Goal: Transaction & Acquisition: Purchase product/service

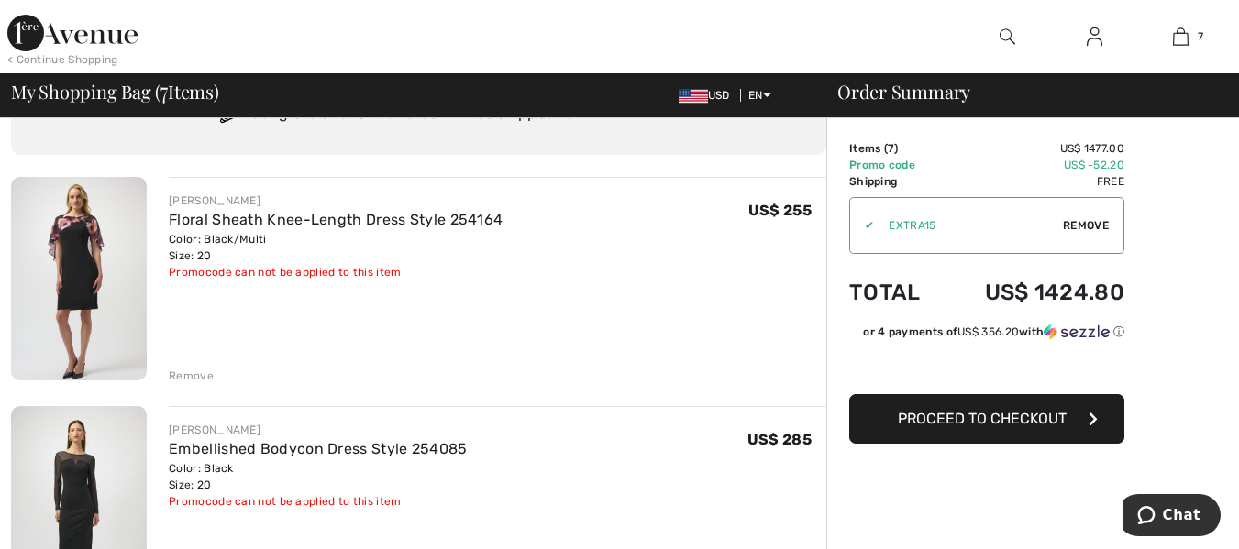
scroll to position [183, 0]
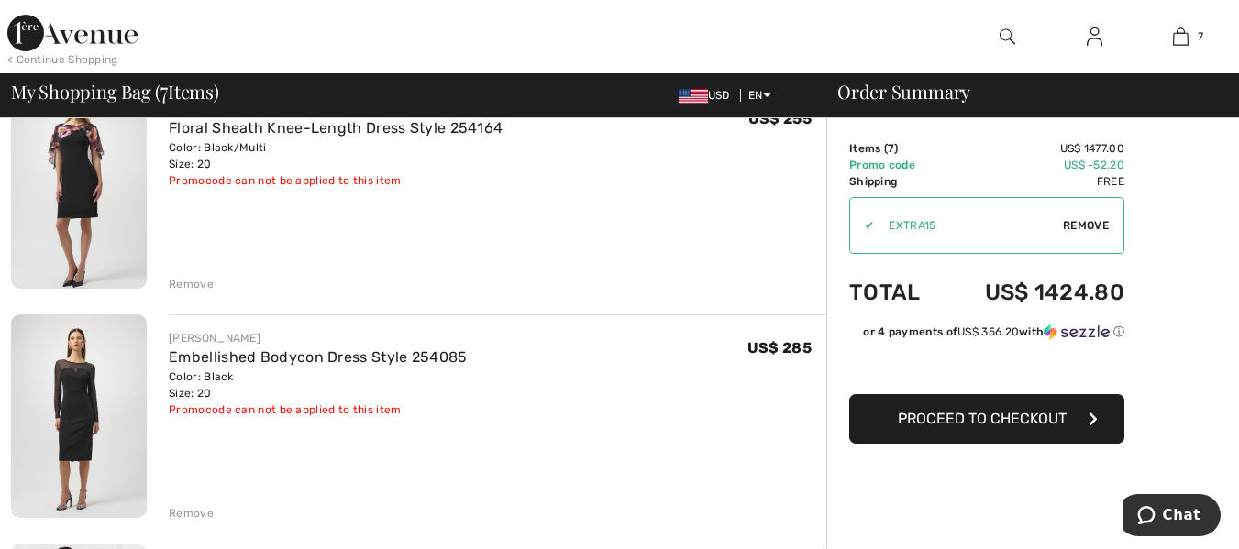
click at [90, 442] on img at bounding box center [79, 417] width 136 height 204
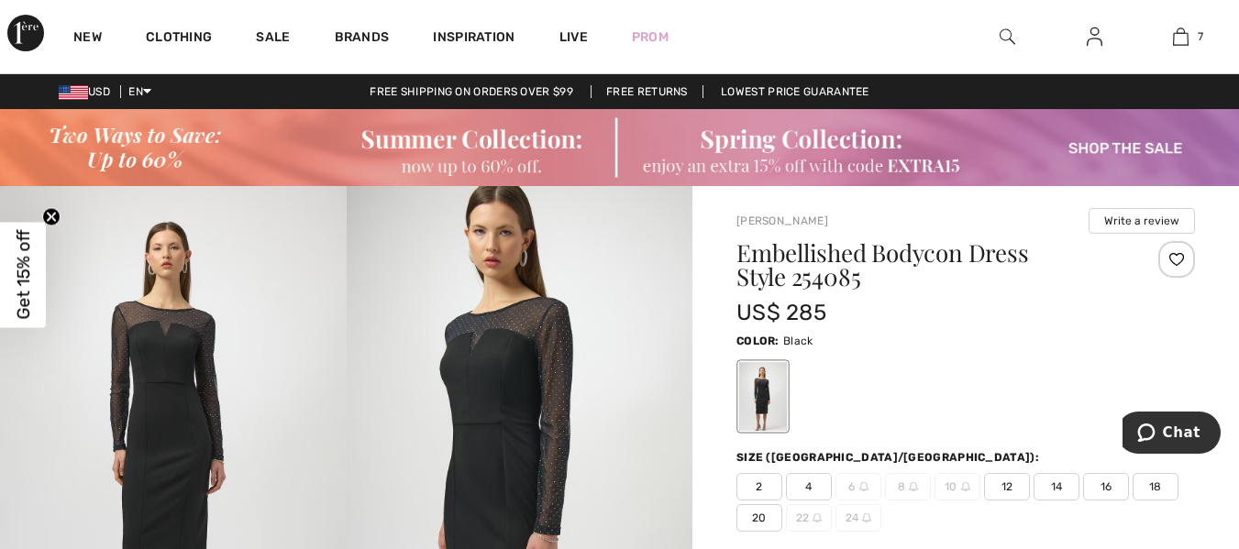
click at [478, 411] on img at bounding box center [520, 445] width 347 height 519
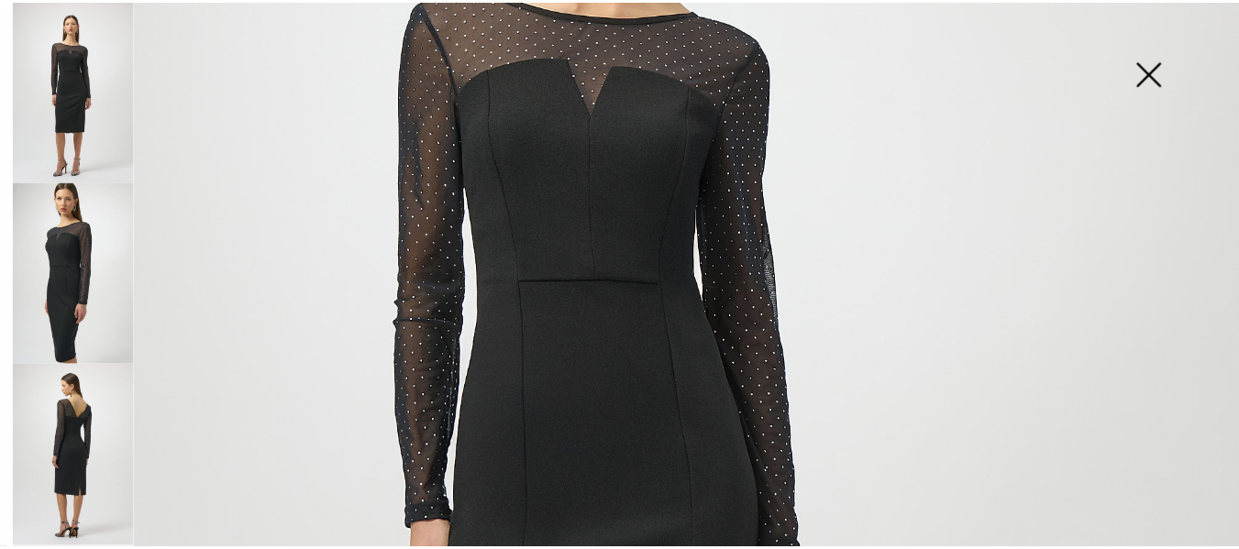
scroll to position [458, 0]
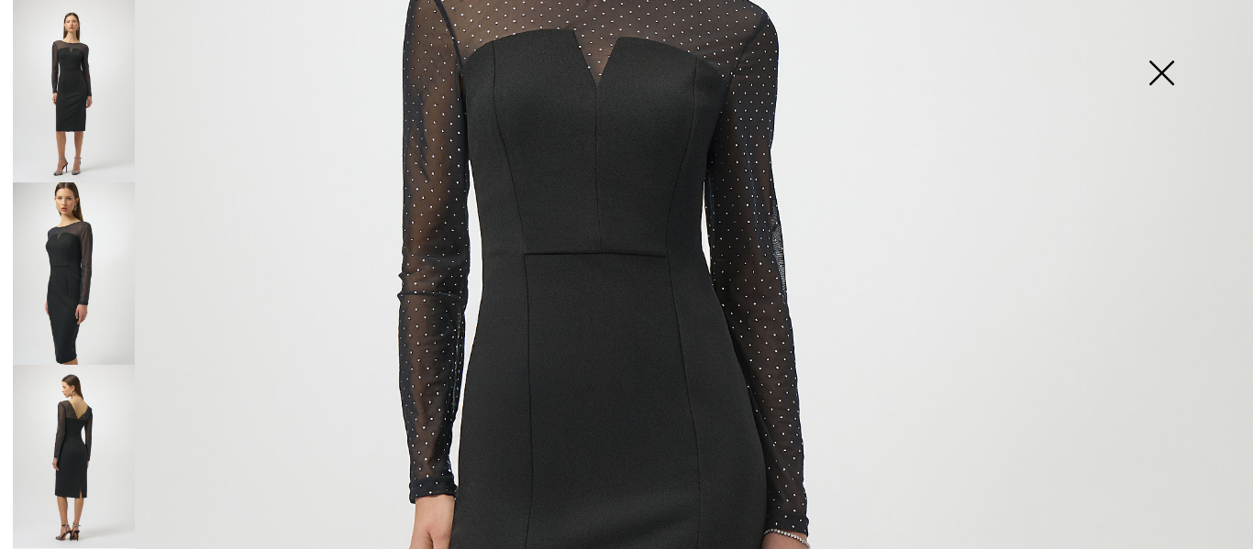
click at [80, 330] on img at bounding box center [74, 273] width 122 height 182
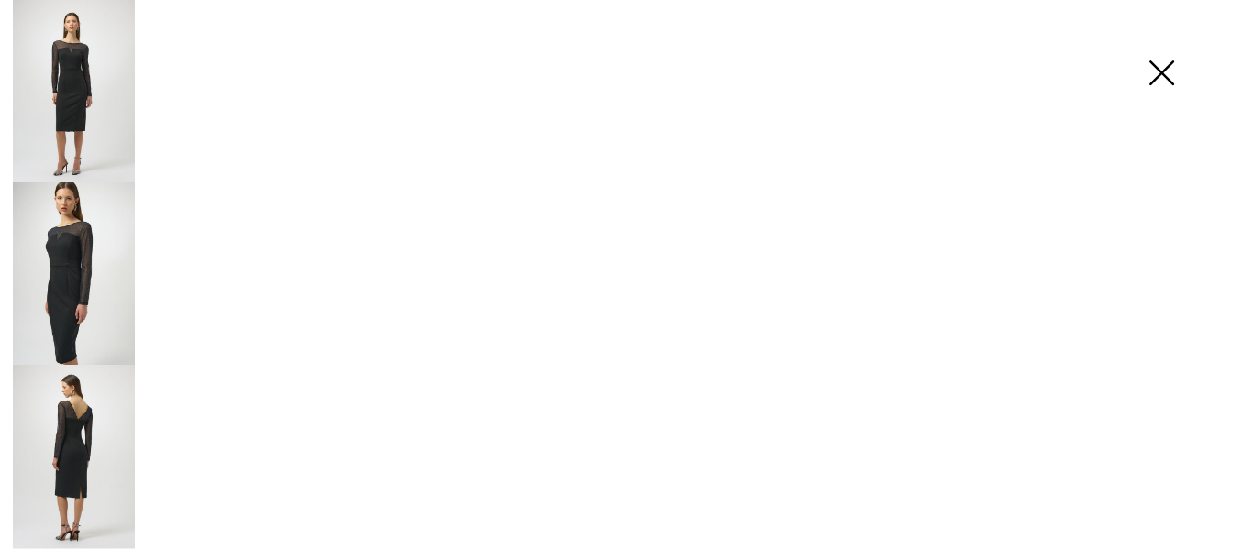
click at [66, 422] on img at bounding box center [74, 456] width 122 height 182
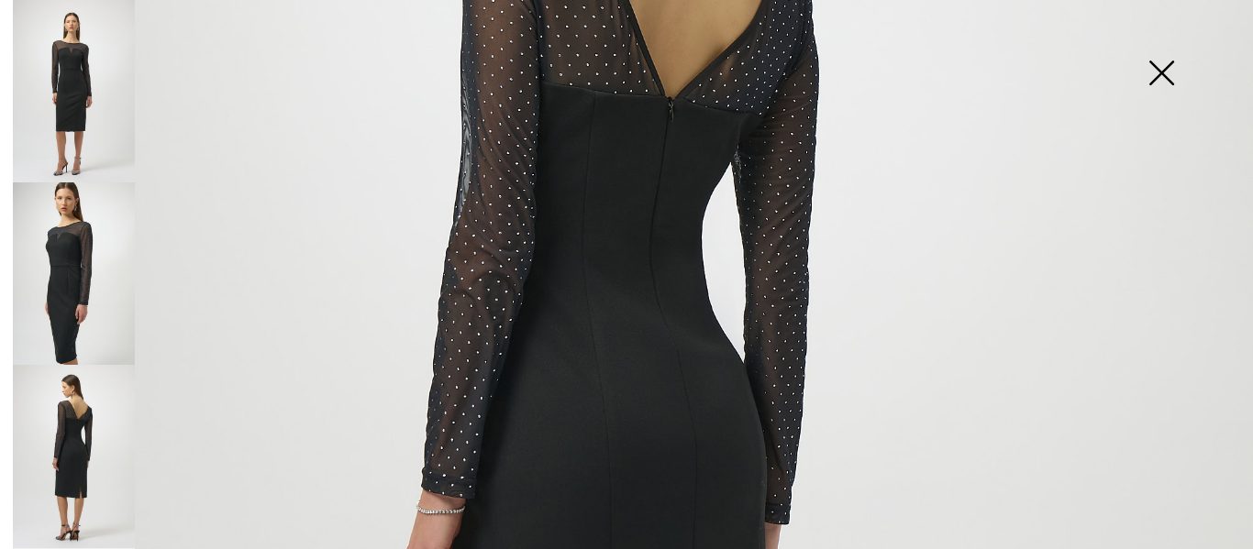
click at [1154, 79] on img at bounding box center [1161, 75] width 92 height 94
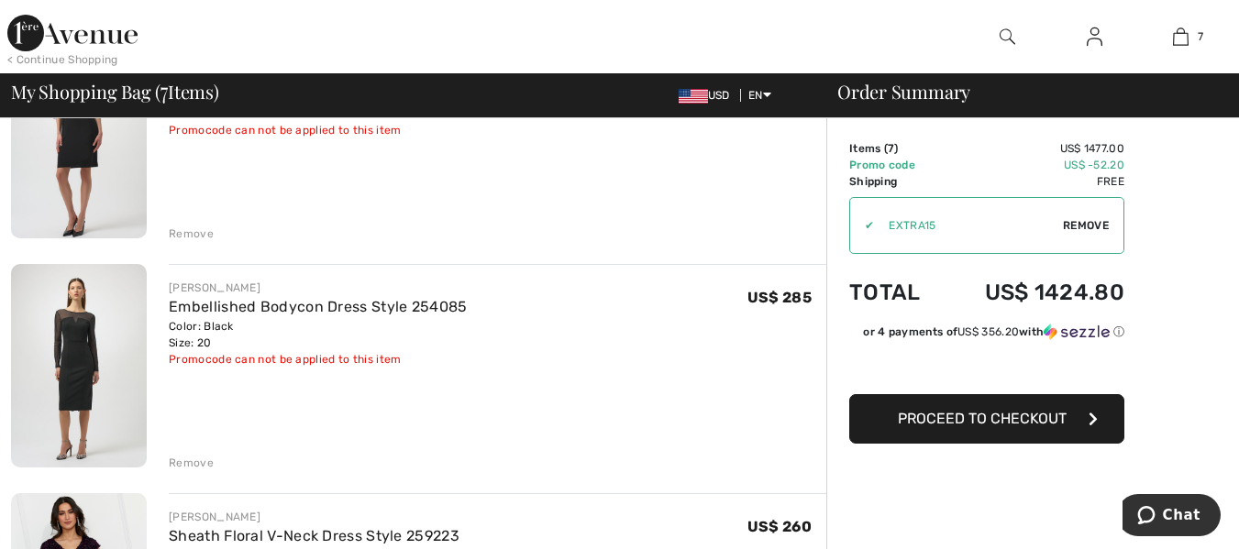
scroll to position [275, 0]
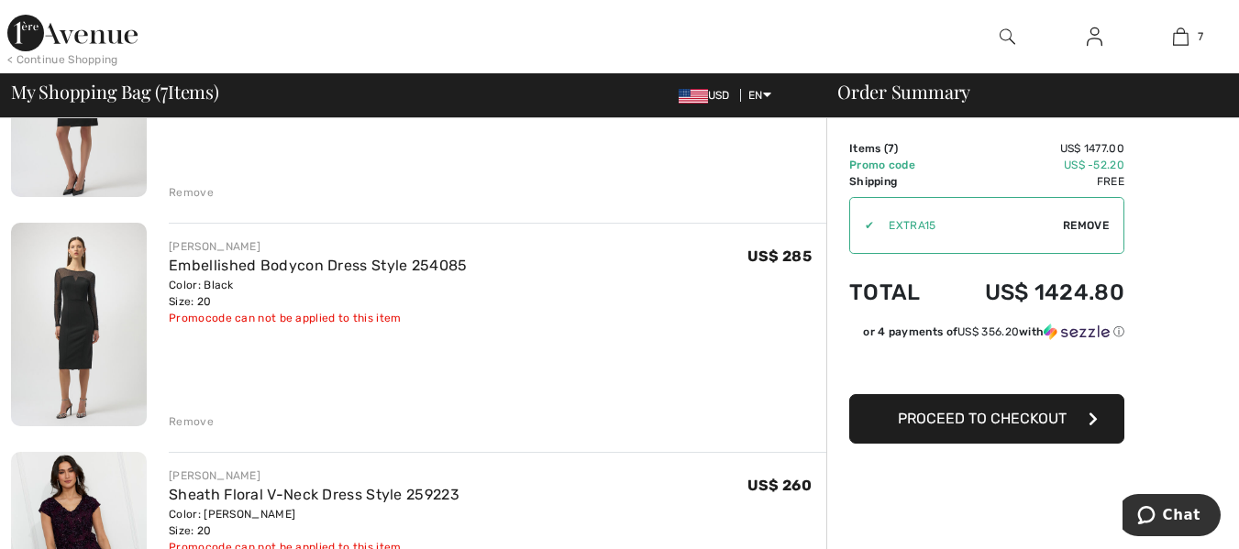
click at [203, 417] on div "Remove" at bounding box center [191, 422] width 45 height 17
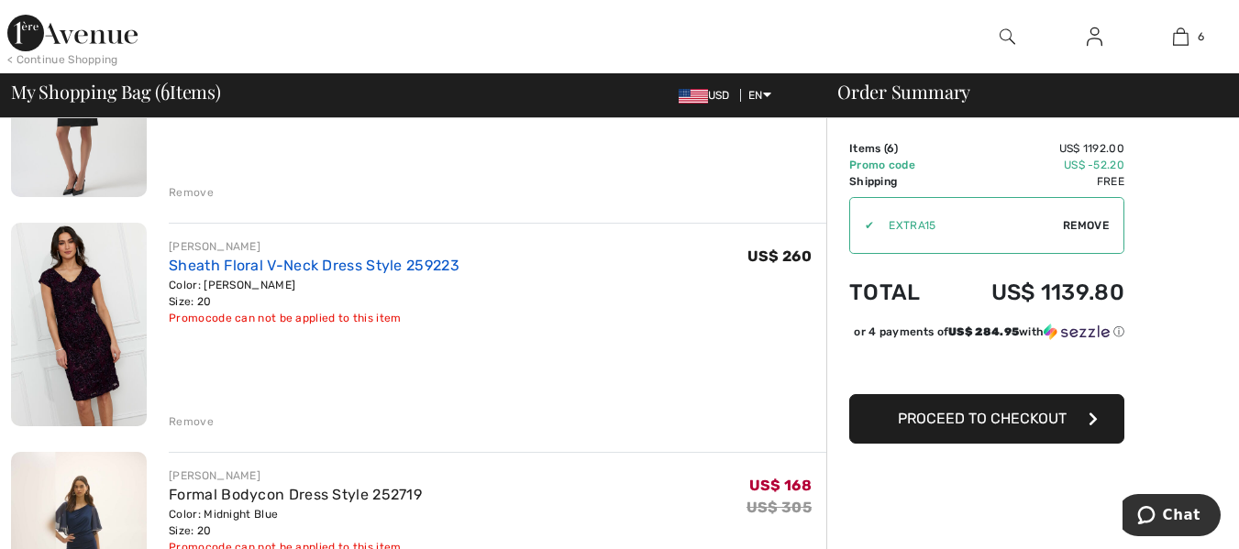
click at [312, 262] on link "Sheath Floral V-Neck Dress Style 259223" at bounding box center [314, 265] width 291 height 17
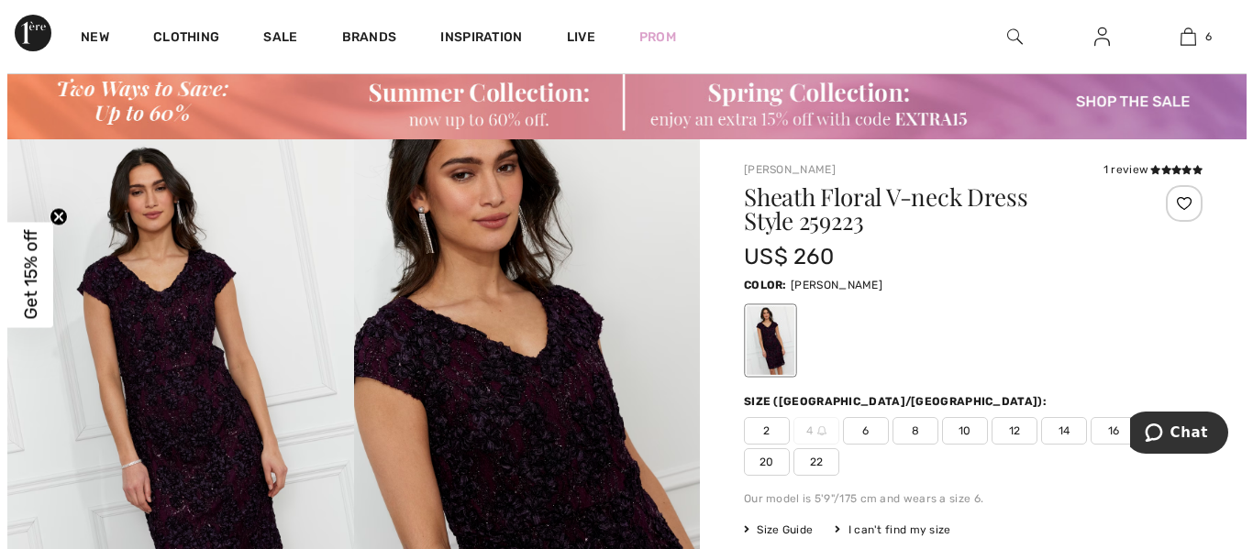
scroll to position [92, 0]
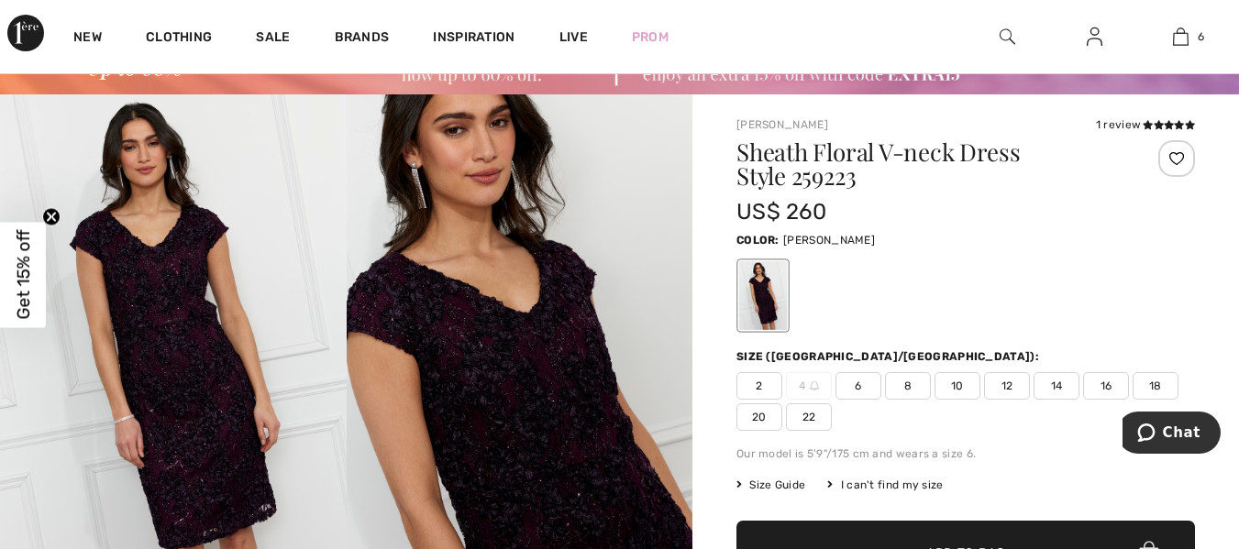
click at [770, 303] on div at bounding box center [763, 296] width 48 height 69
click at [557, 349] on img at bounding box center [520, 353] width 347 height 519
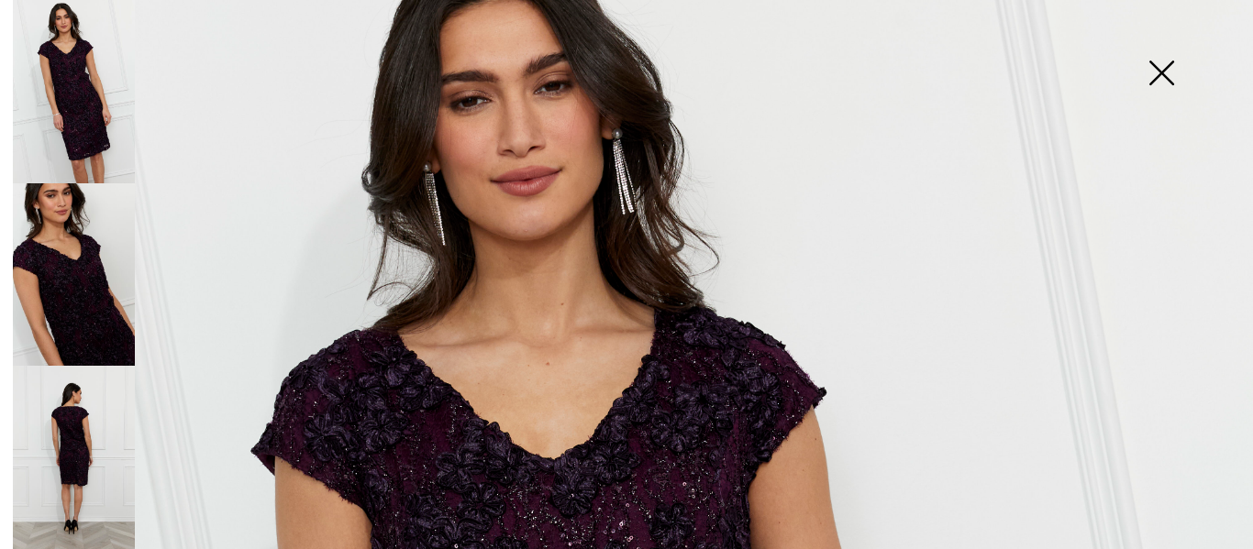
click at [1157, 72] on img at bounding box center [1161, 75] width 92 height 94
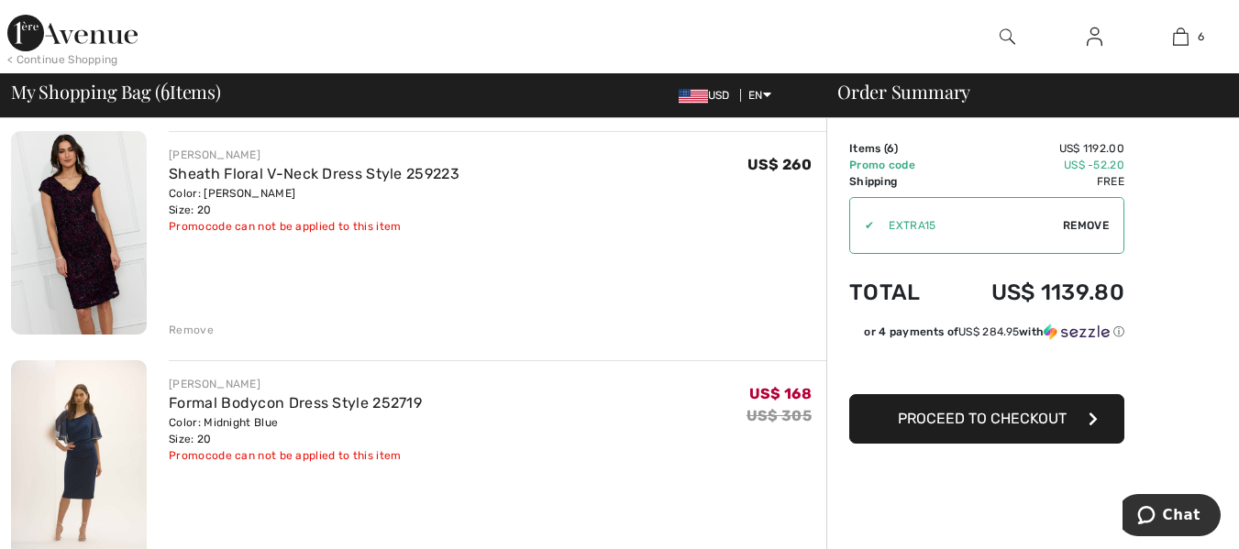
scroll to position [458, 0]
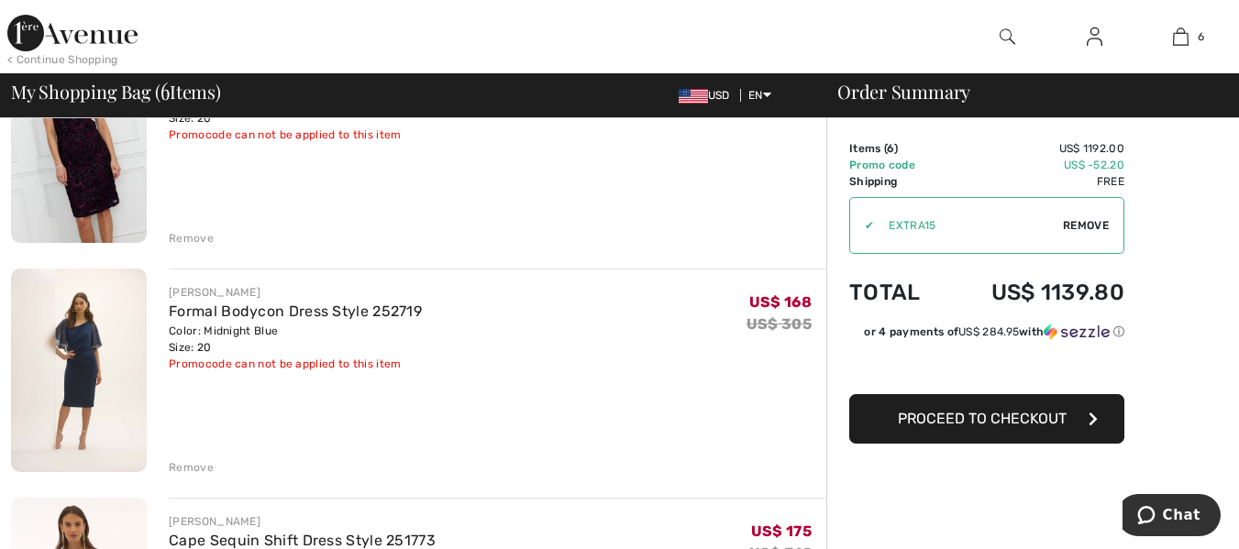
click at [108, 360] on img at bounding box center [79, 371] width 136 height 204
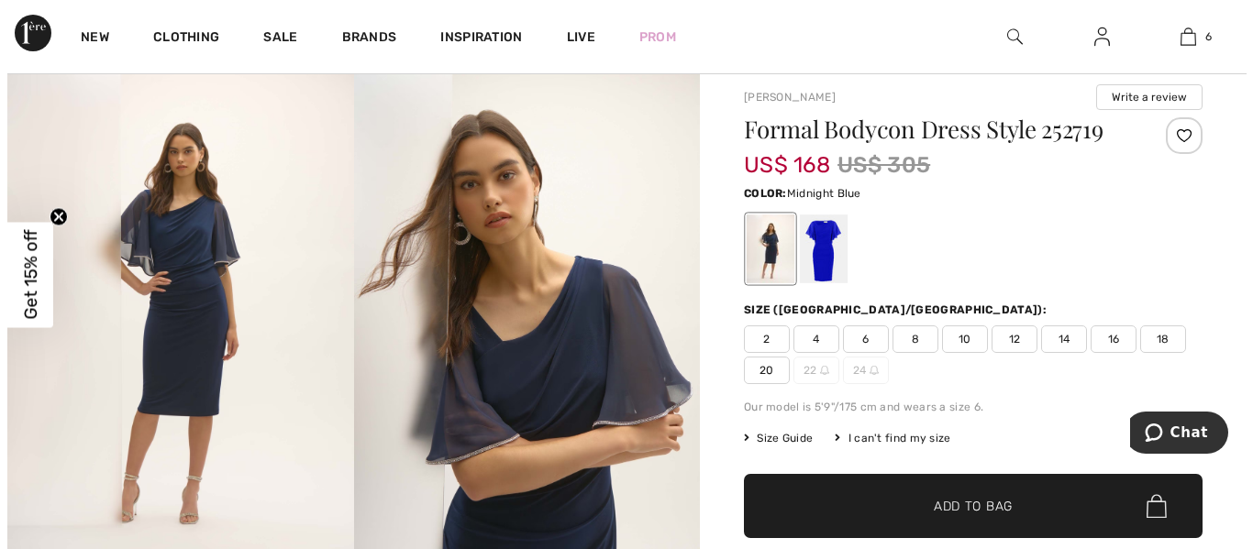
scroll to position [92, 0]
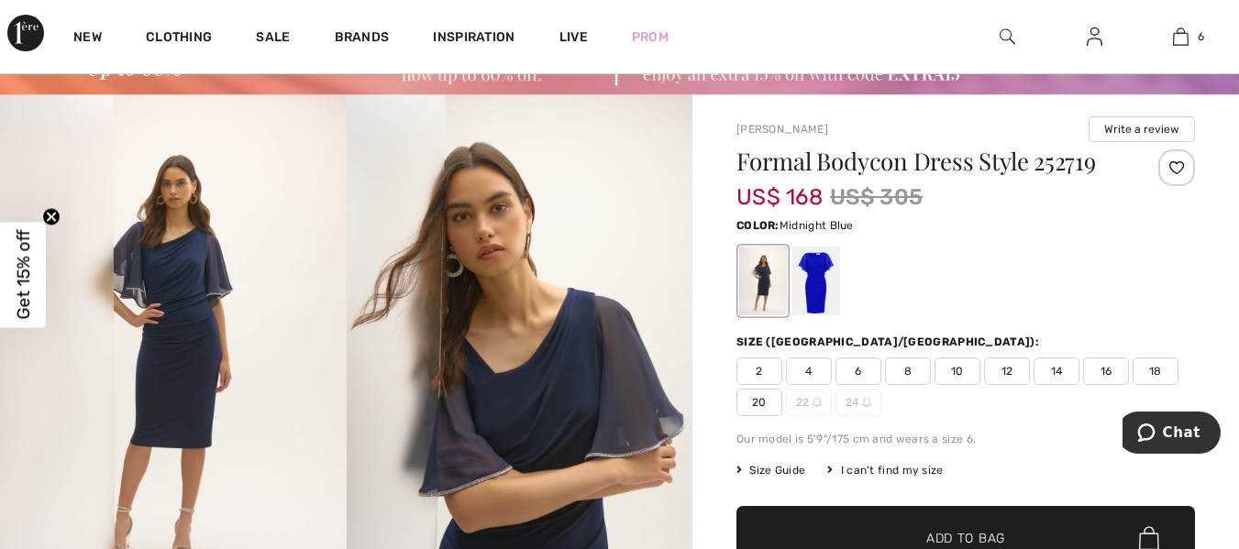
click at [194, 326] on img at bounding box center [173, 353] width 347 height 518
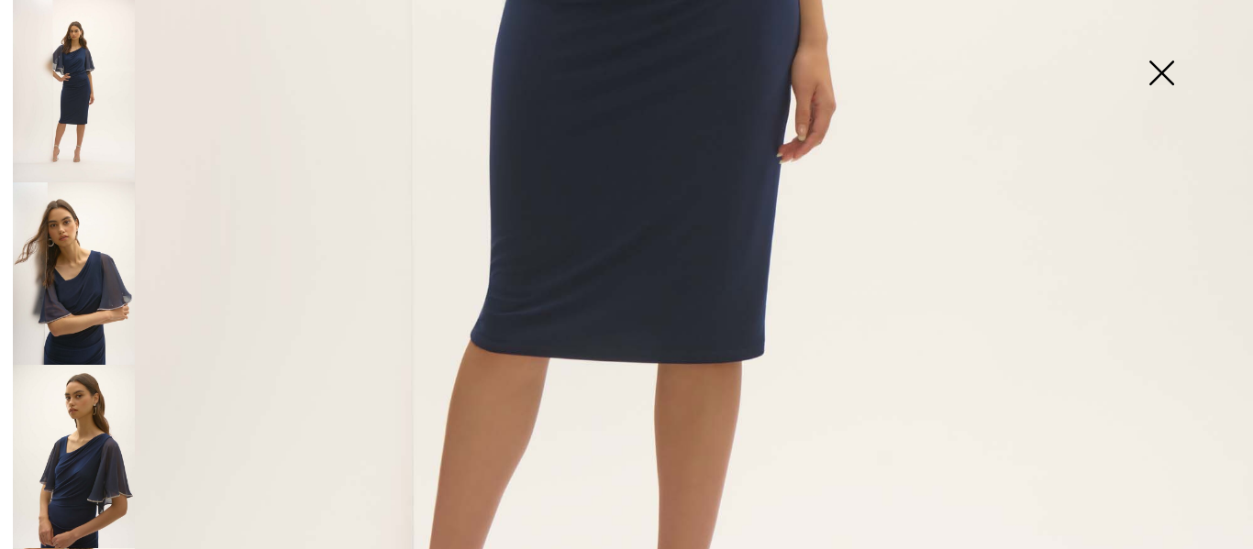
scroll to position [734, 0]
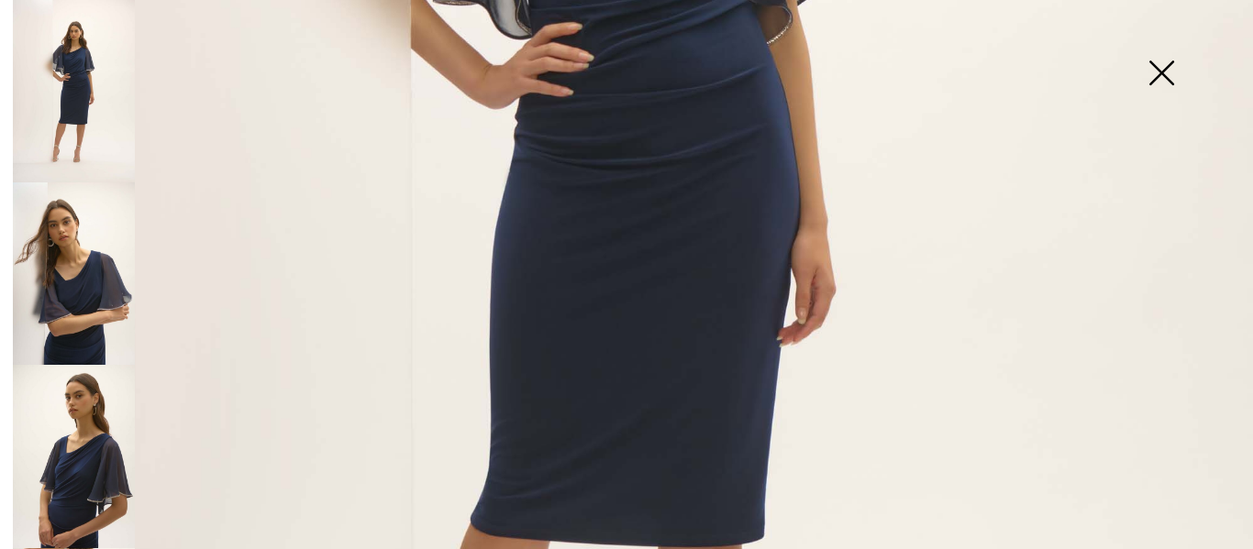
click at [112, 314] on img at bounding box center [74, 273] width 122 height 182
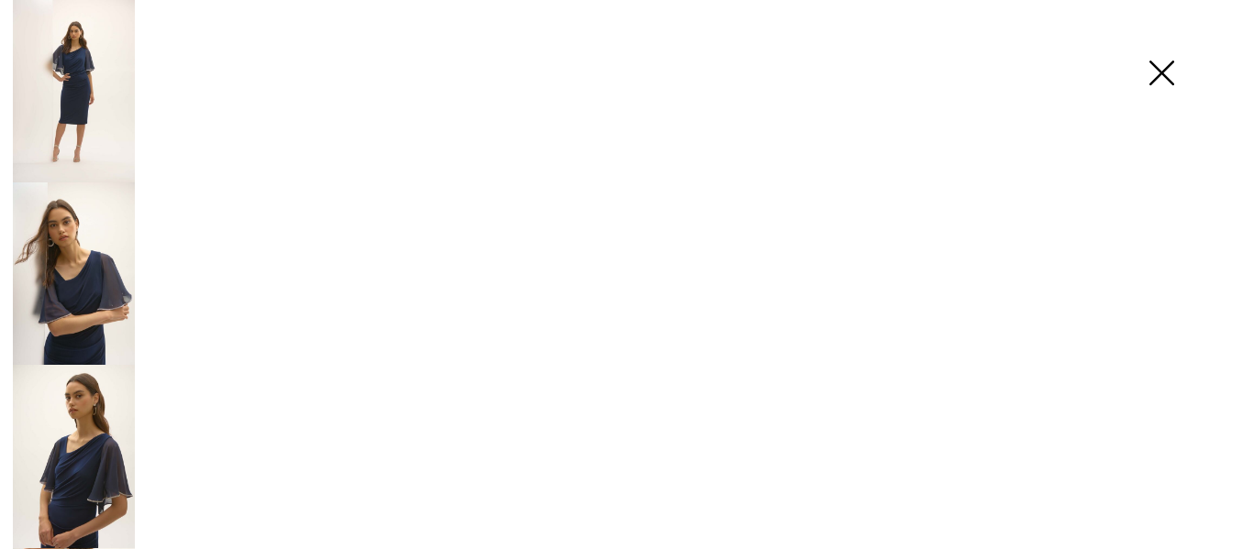
click at [99, 449] on img at bounding box center [74, 456] width 122 height 182
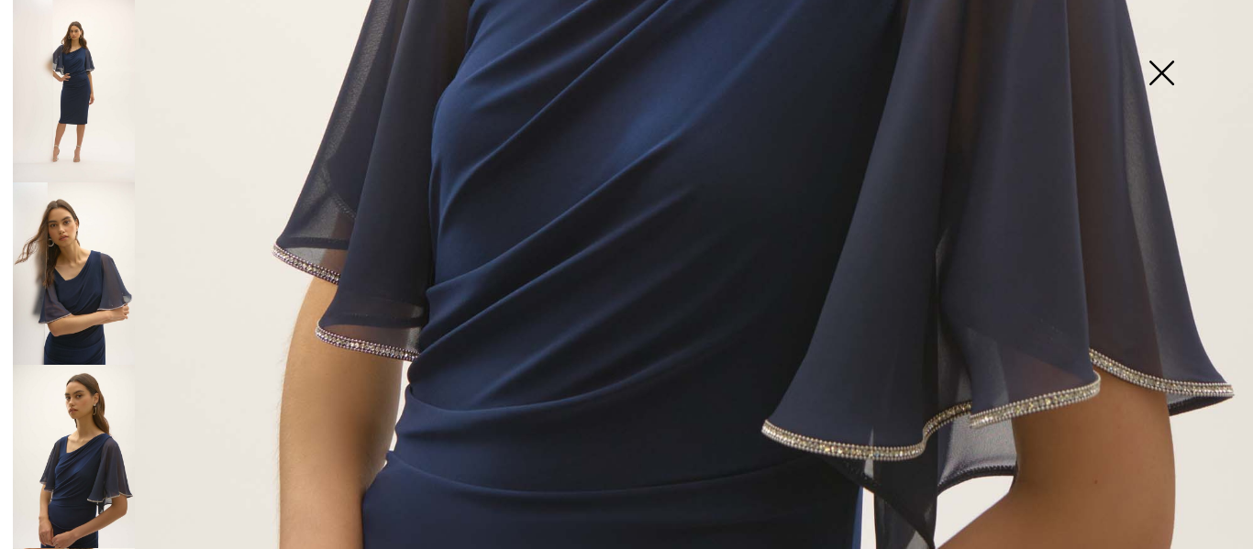
scroll to position [940, 0]
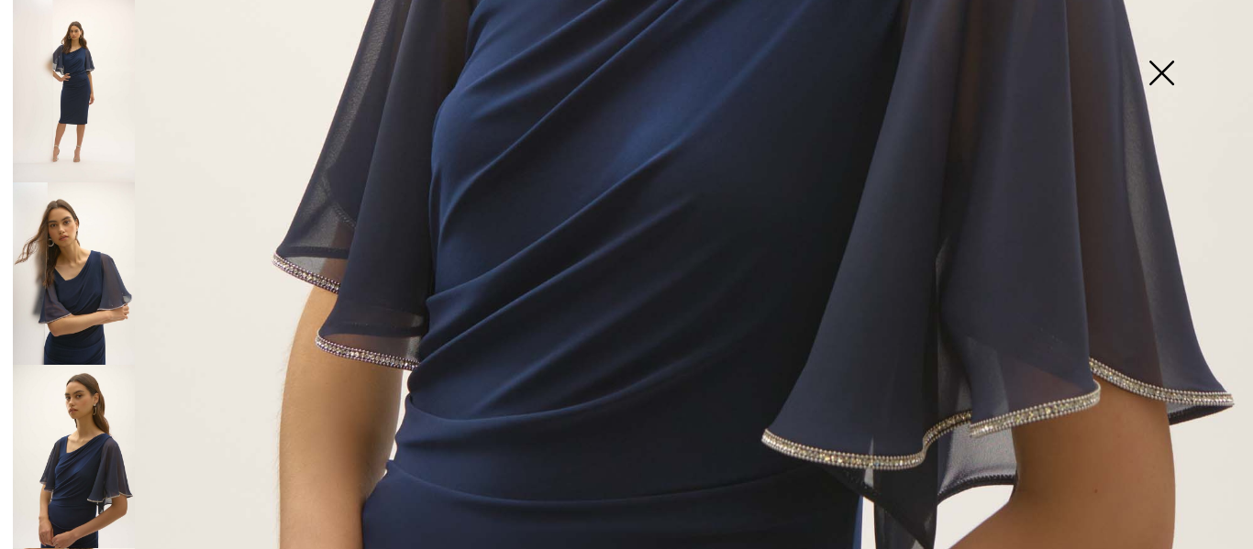
click at [94, 292] on img at bounding box center [74, 273] width 122 height 182
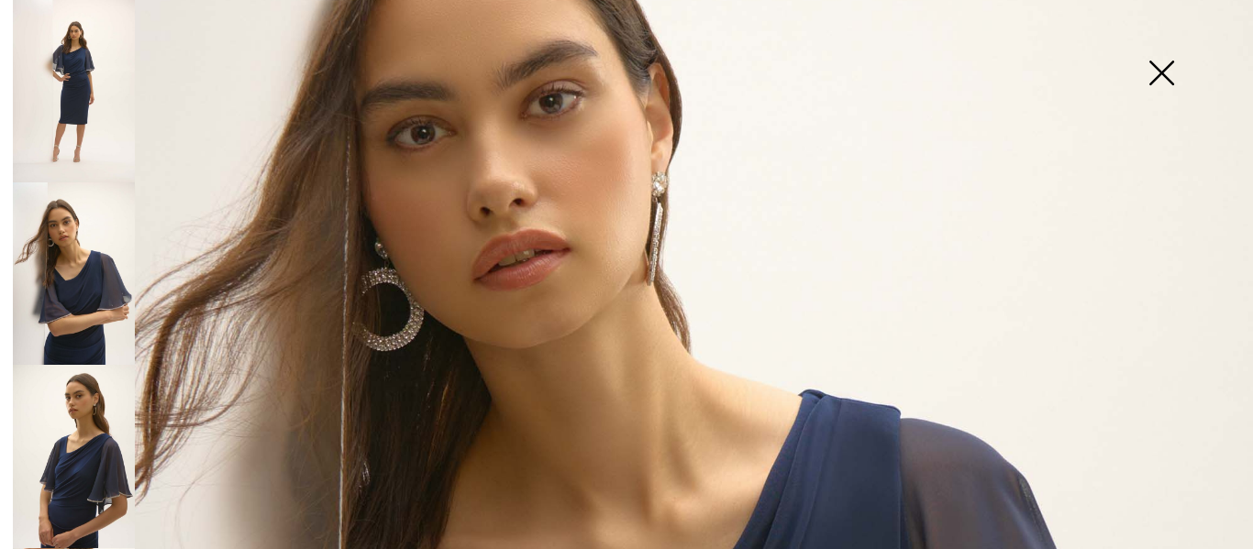
scroll to position [298, 0]
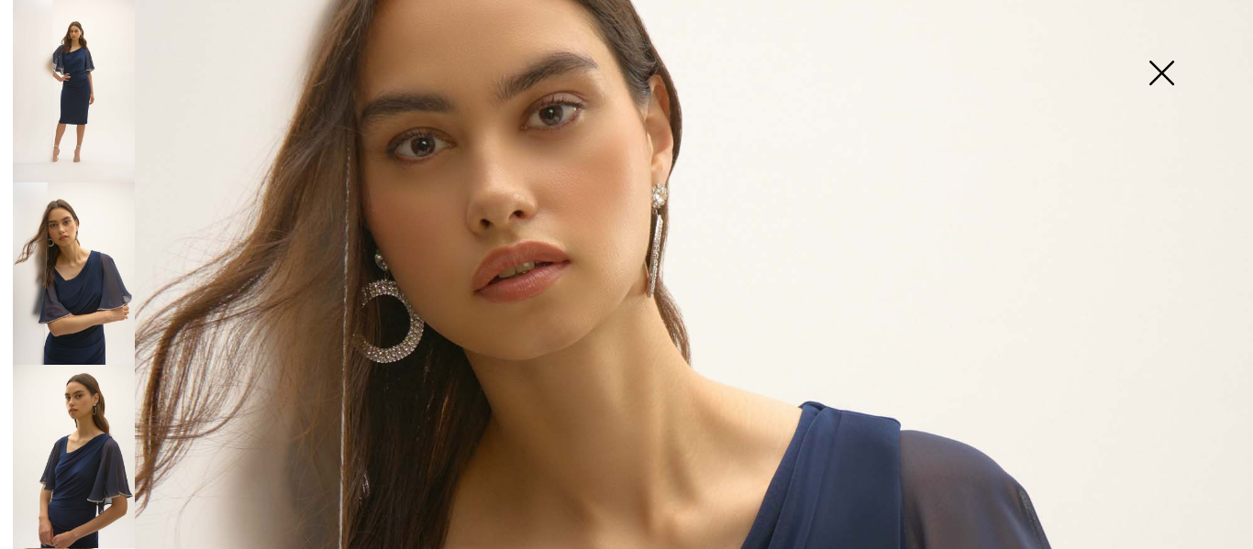
click at [114, 105] on img at bounding box center [74, 91] width 122 height 182
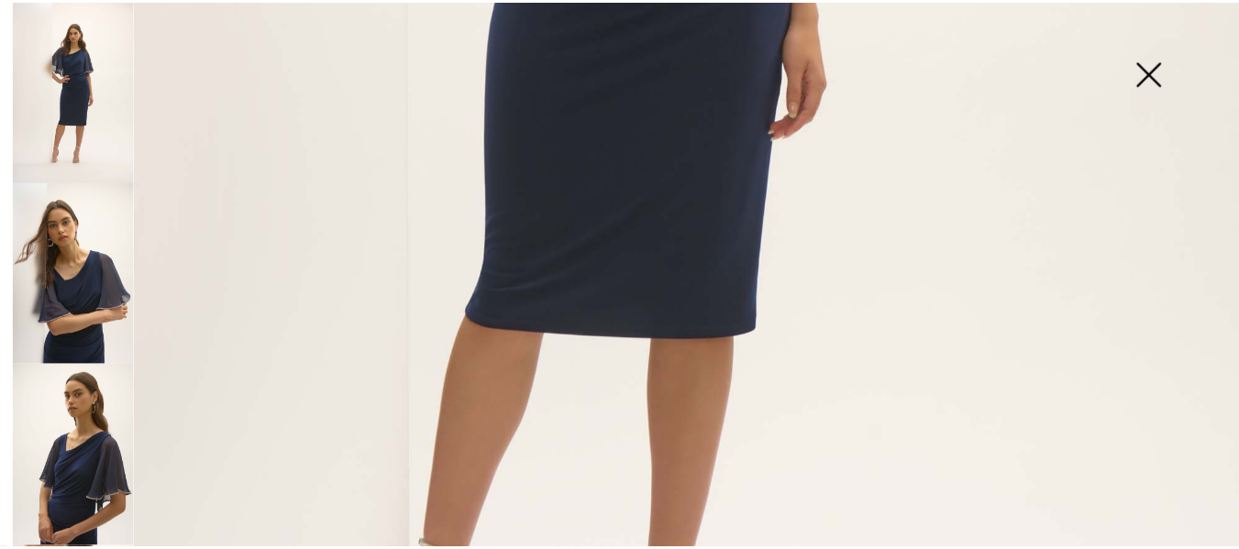
scroll to position [940, 0]
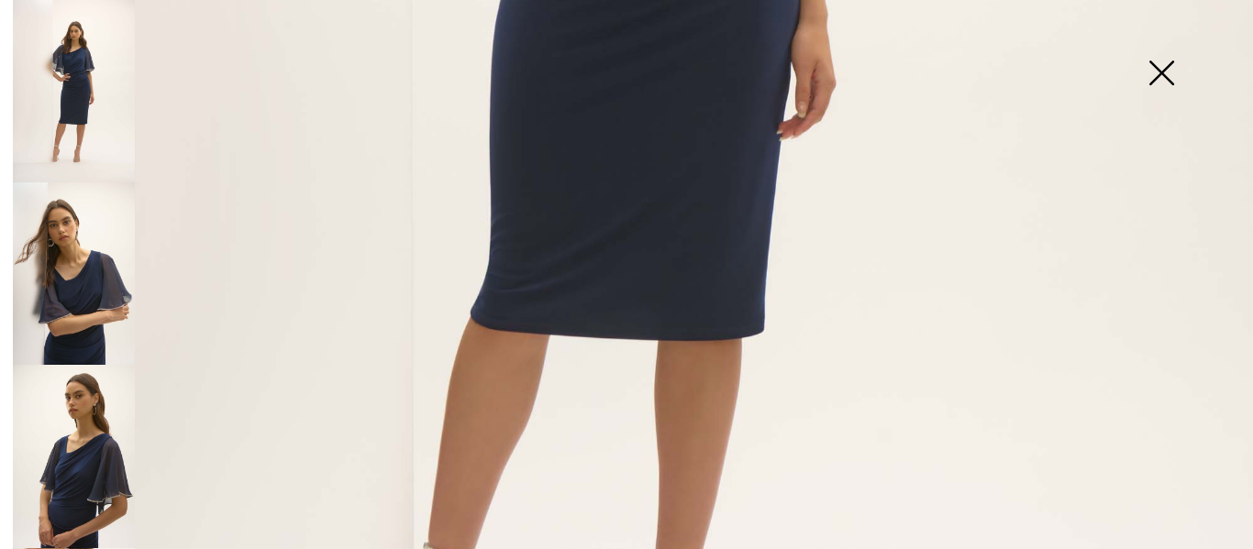
click at [1164, 69] on img at bounding box center [1161, 75] width 92 height 94
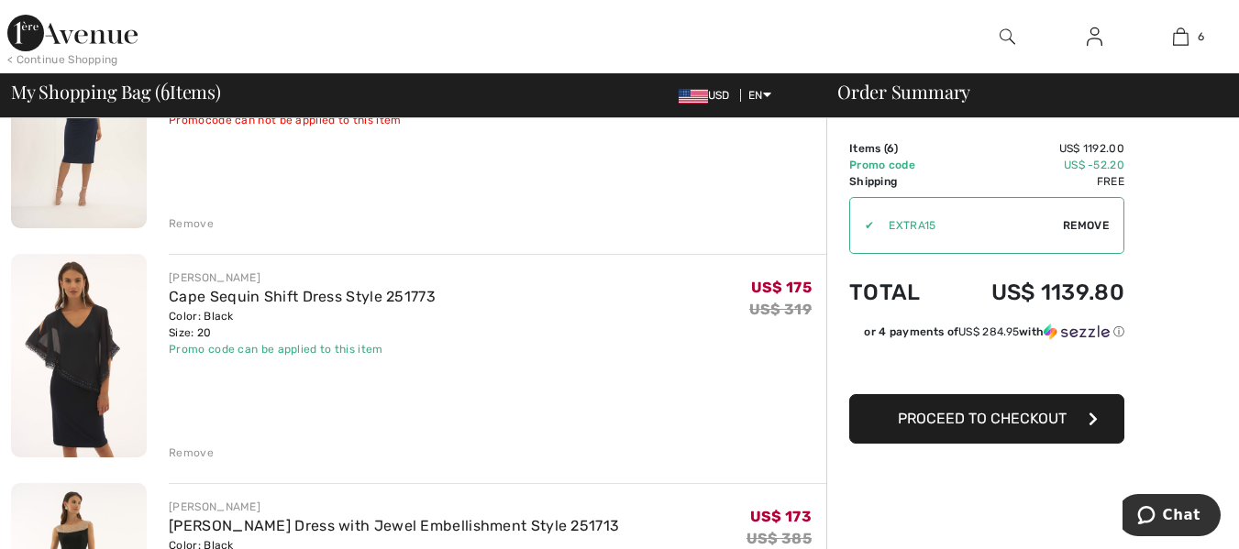
scroll to position [734, 0]
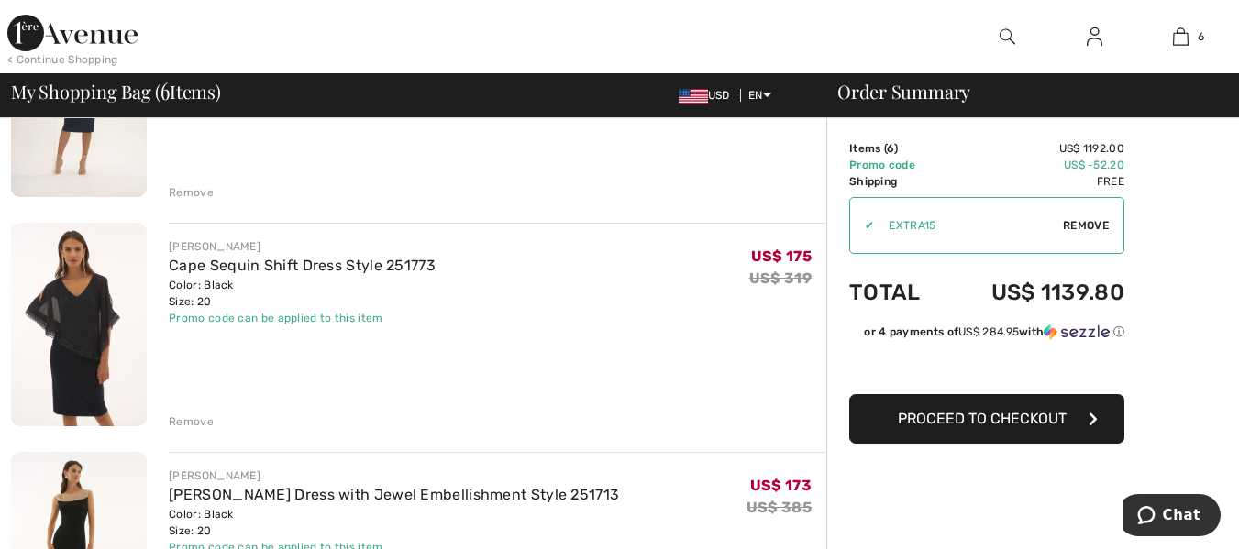
click at [81, 338] on img at bounding box center [79, 325] width 136 height 204
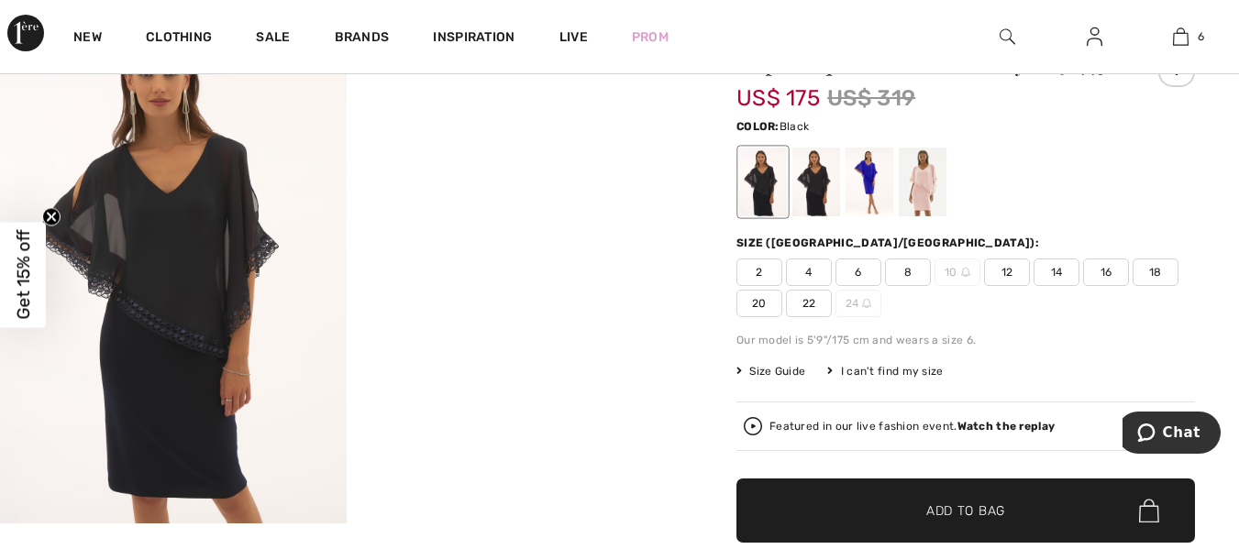
scroll to position [183, 0]
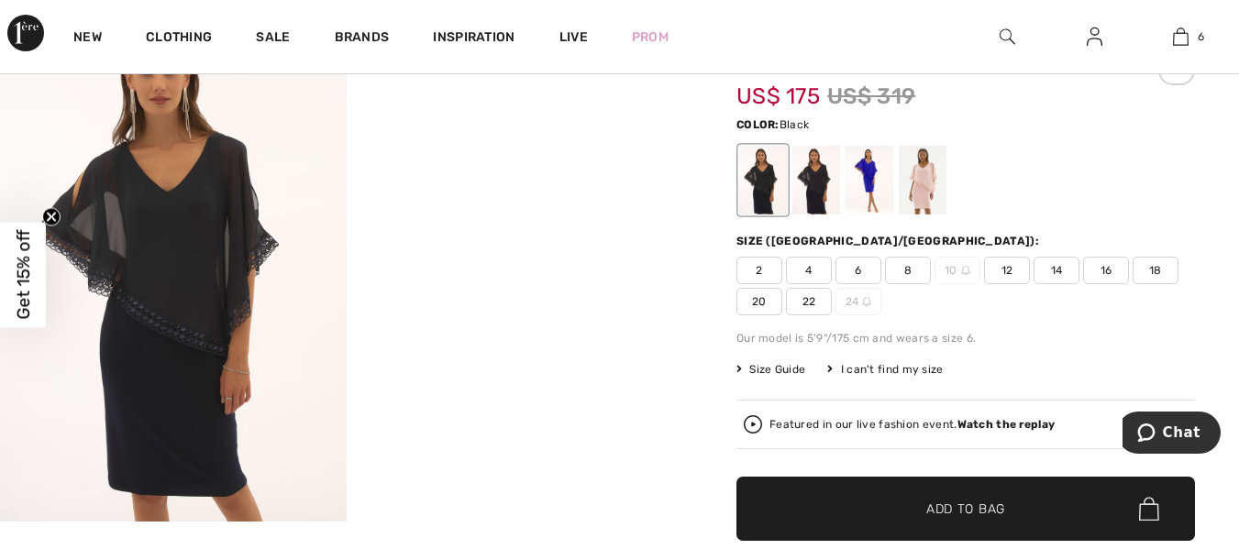
click at [231, 381] on img at bounding box center [173, 262] width 347 height 519
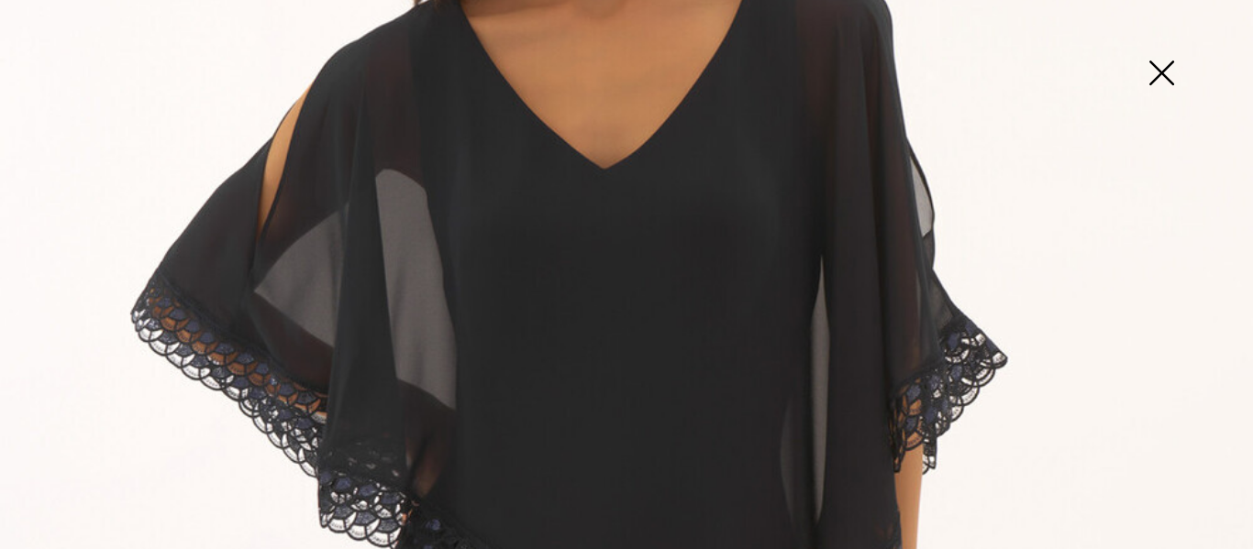
scroll to position [481, 0]
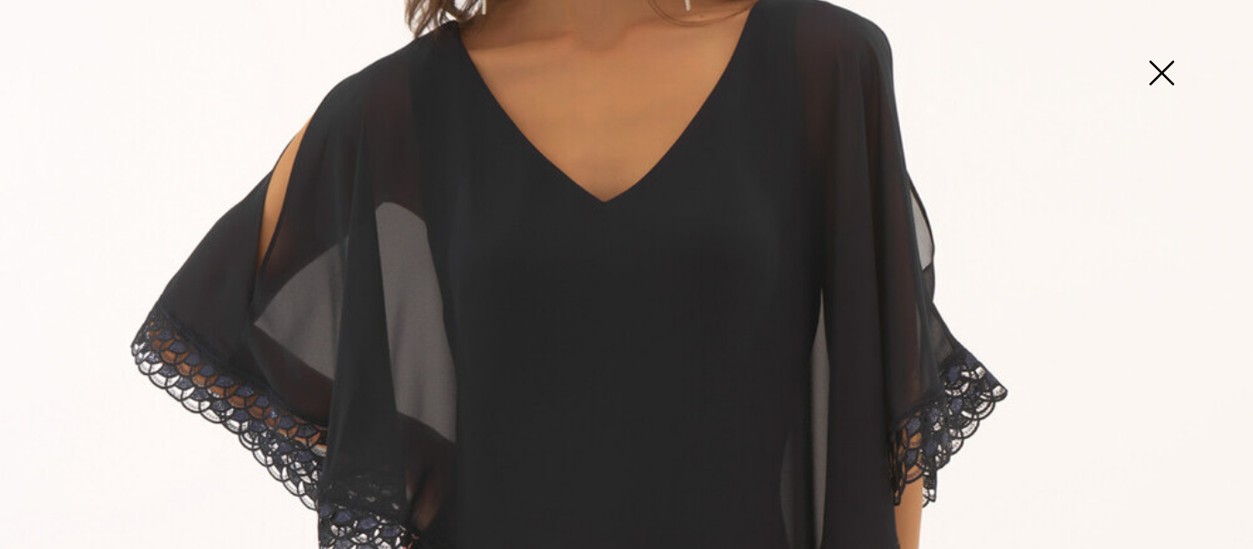
click at [1165, 73] on img at bounding box center [1161, 75] width 92 height 94
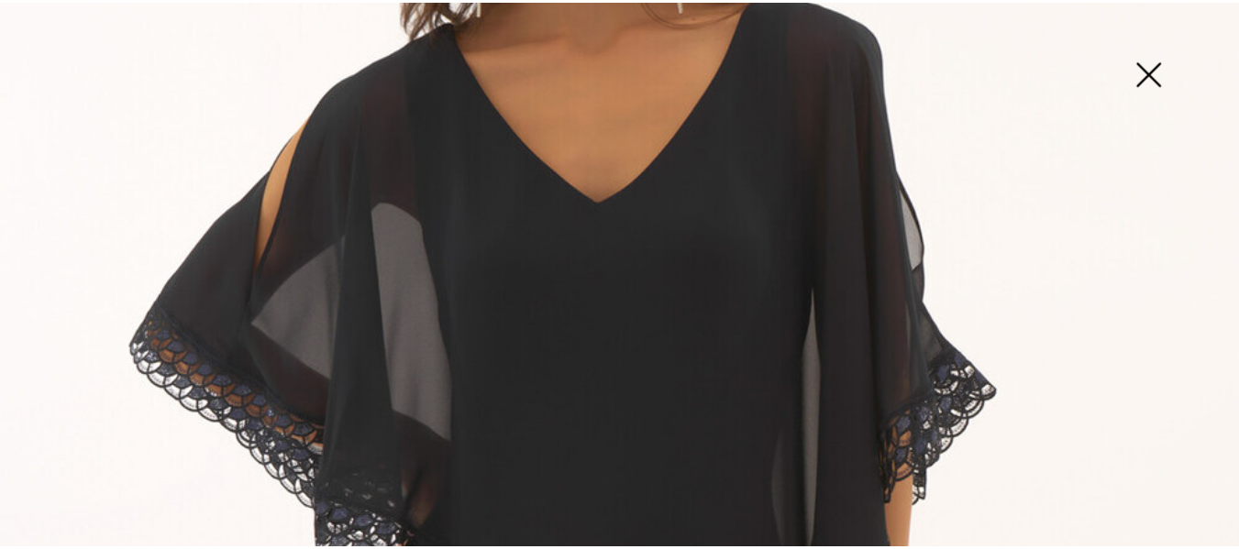
scroll to position [183, 0]
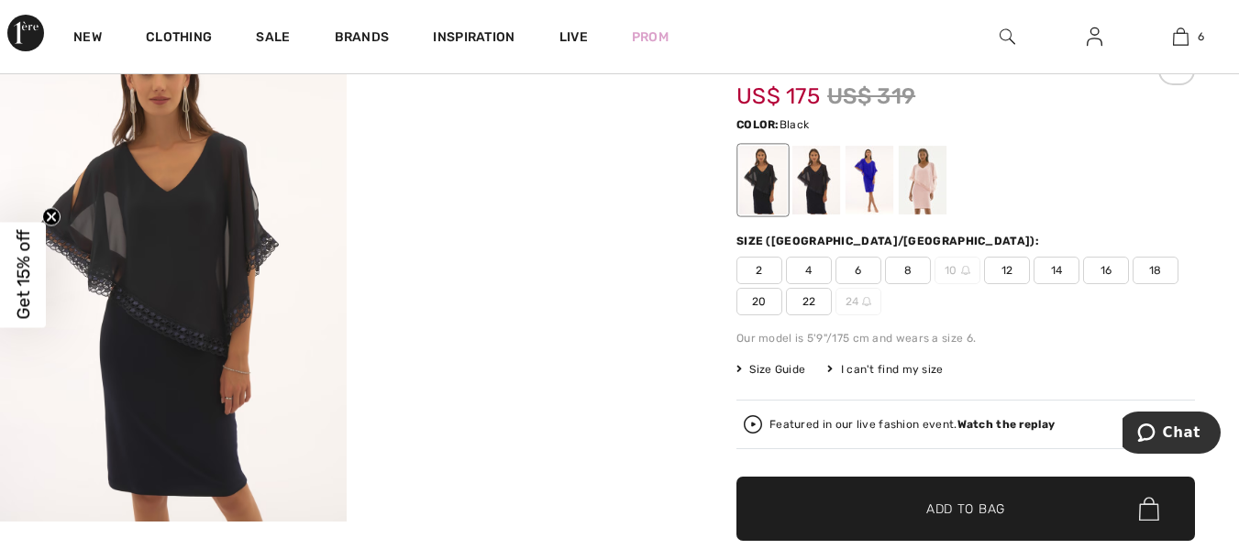
click at [482, 176] on video "Your browser does not support the video tag." at bounding box center [520, 89] width 347 height 173
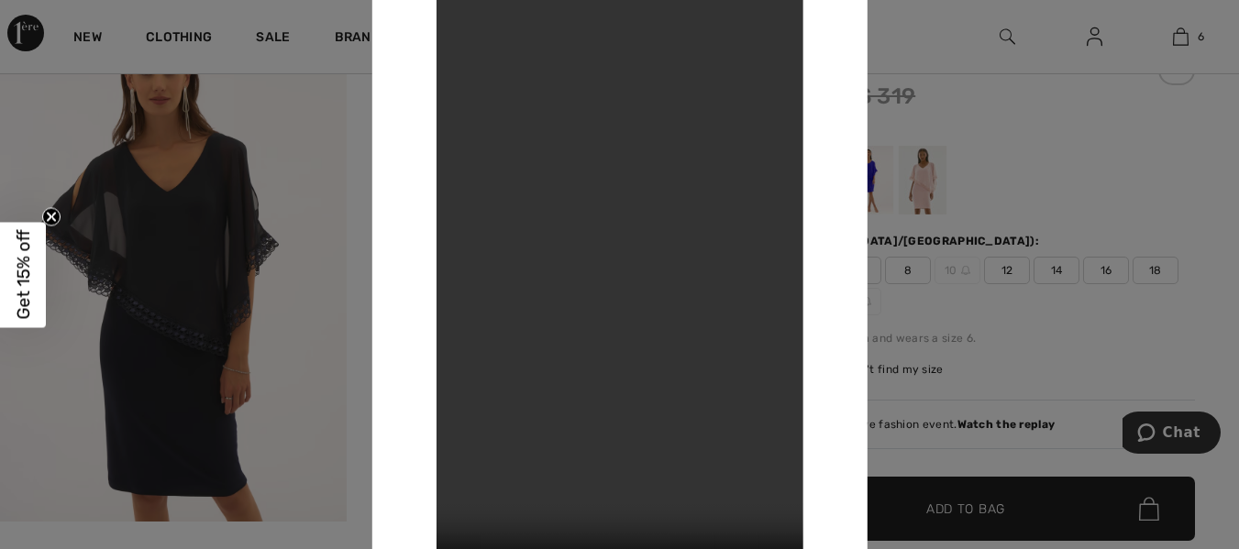
click at [1077, 79] on div at bounding box center [619, 274] width 1239 height 549
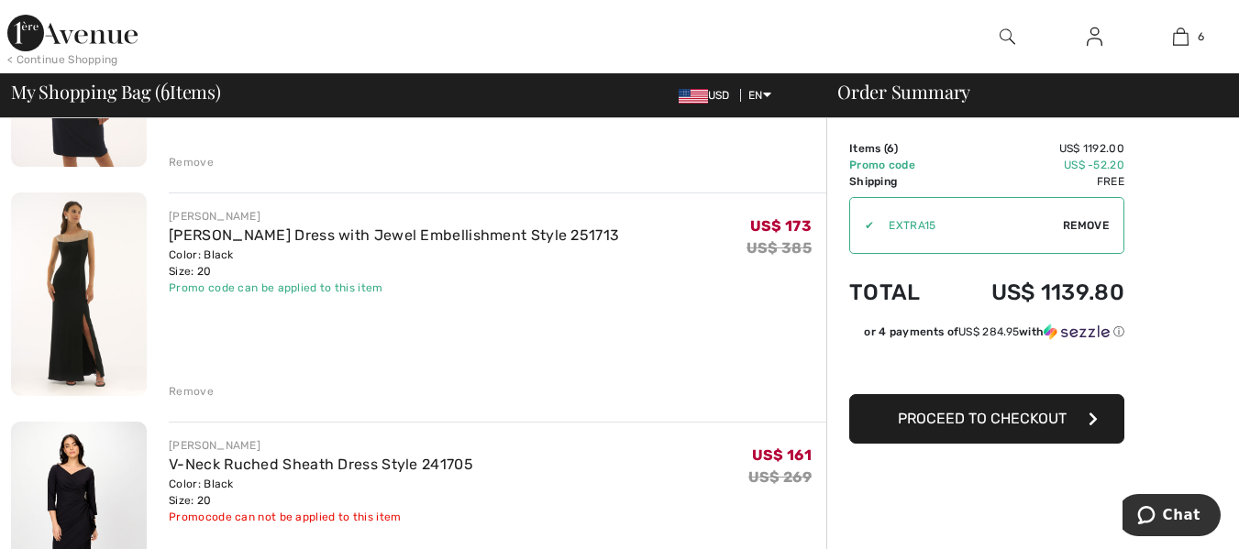
scroll to position [1009, 0]
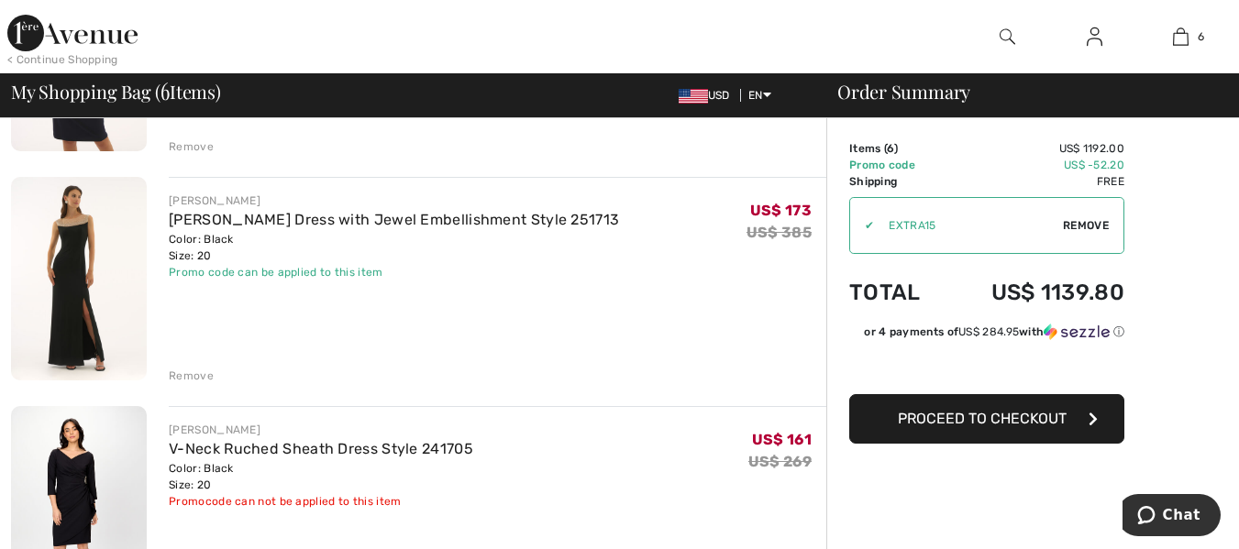
click at [107, 267] on img at bounding box center [79, 279] width 136 height 204
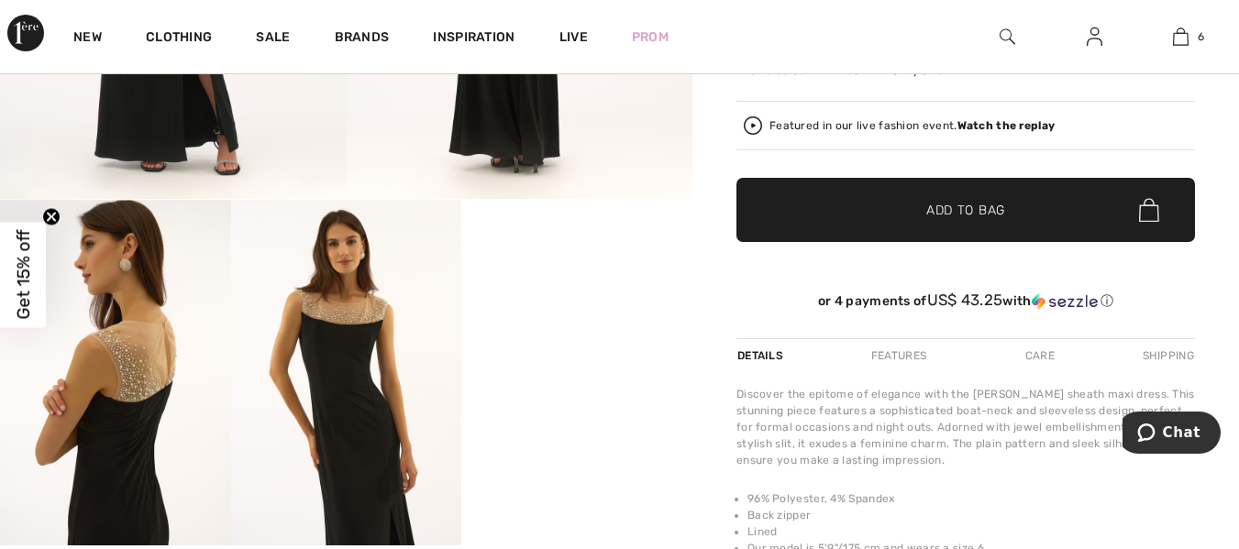
scroll to position [550, 0]
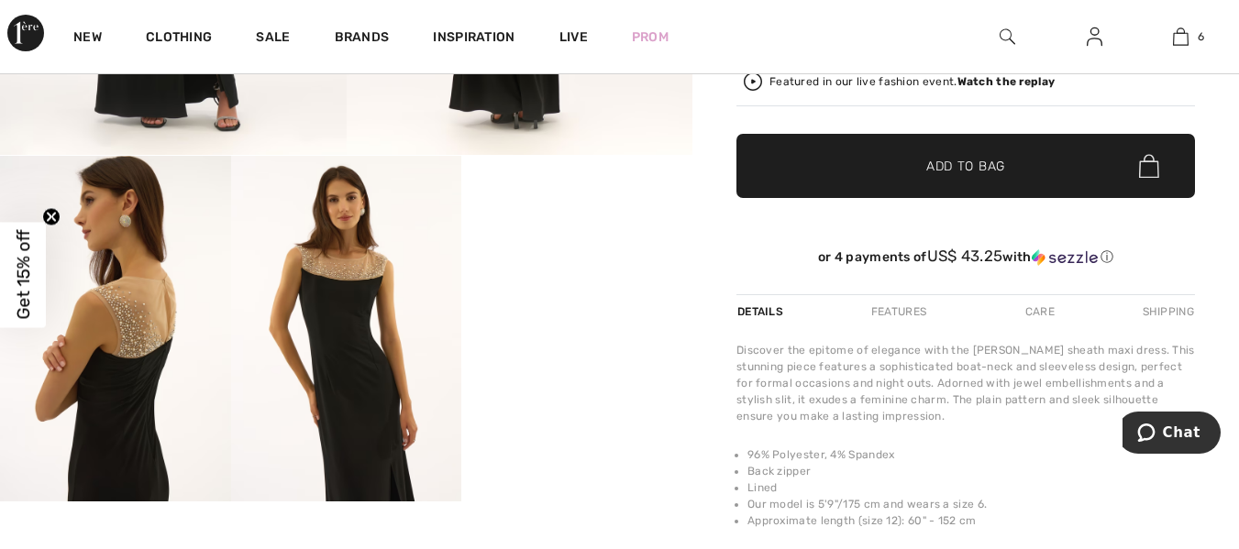
click at [364, 294] on img at bounding box center [346, 329] width 231 height 346
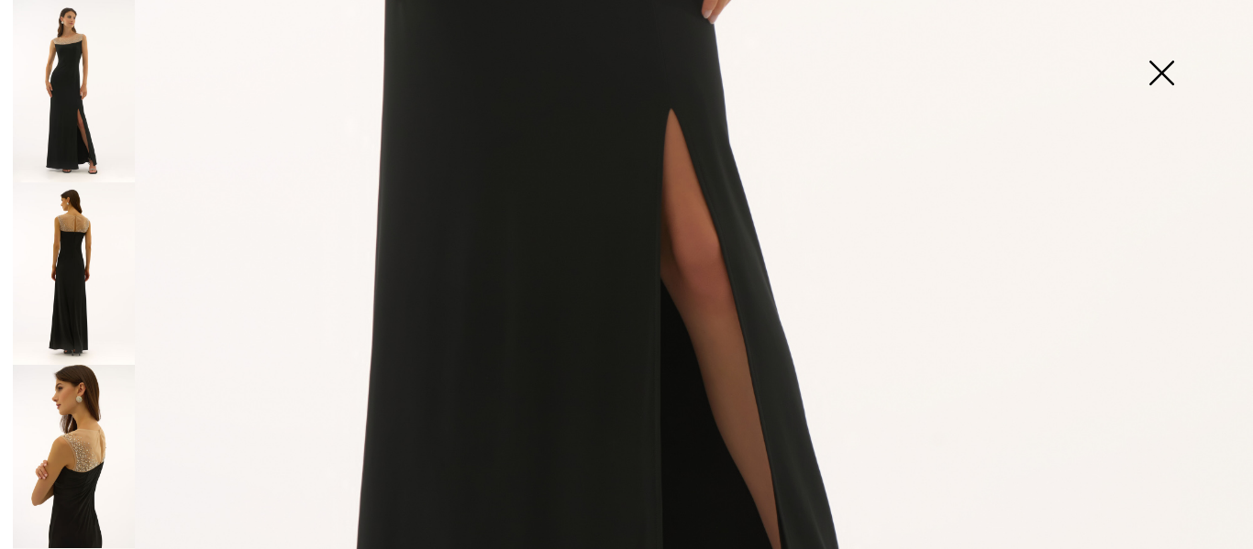
scroll to position [734, 0]
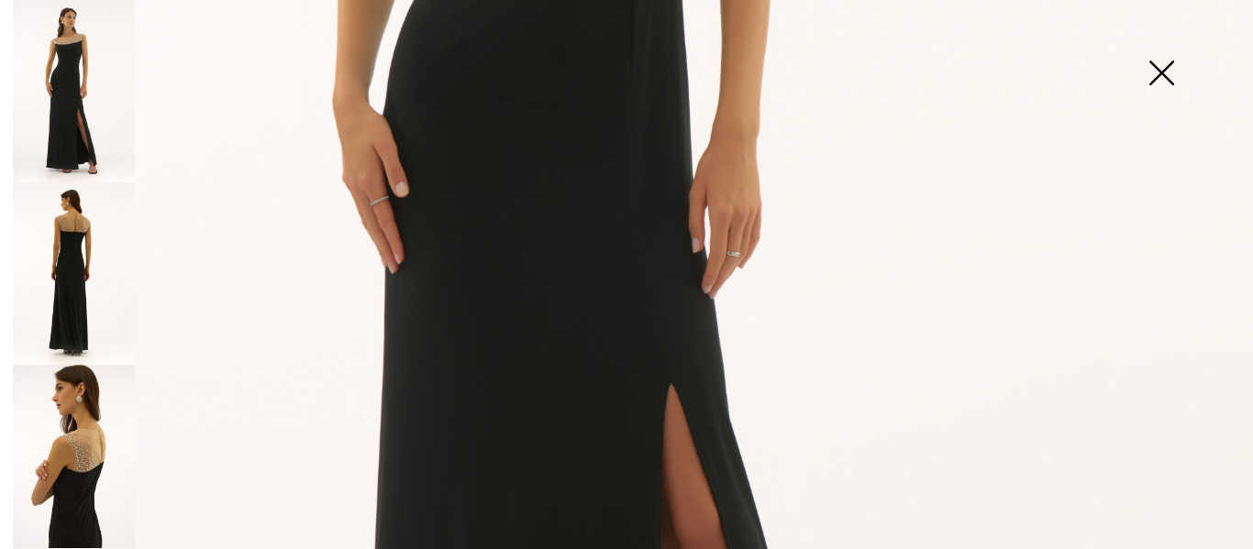
click at [97, 284] on img at bounding box center [74, 273] width 122 height 182
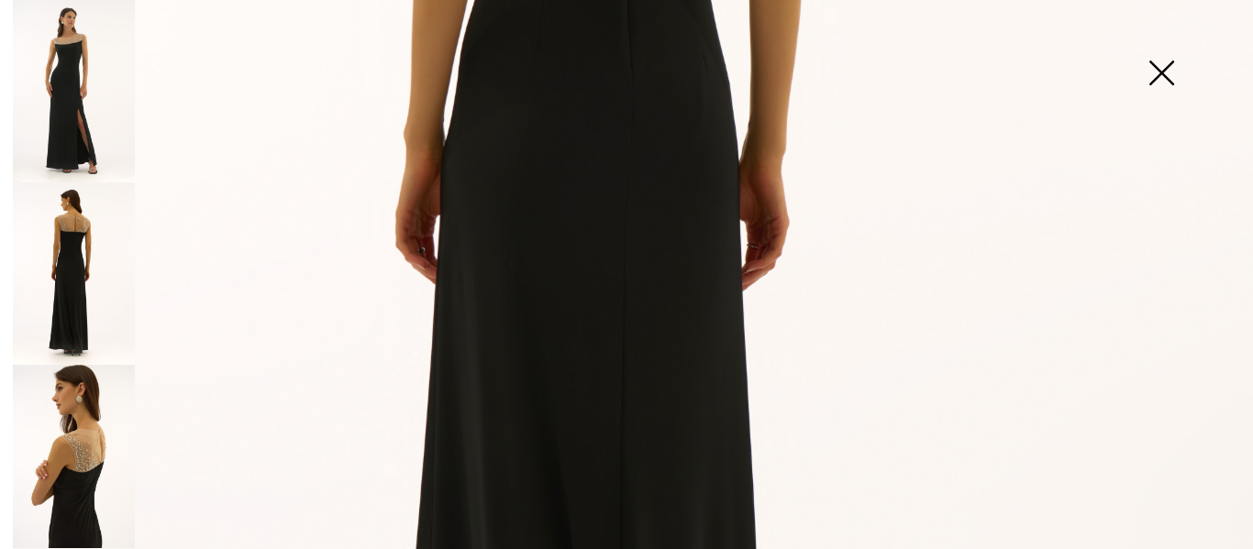
click at [80, 445] on img at bounding box center [74, 456] width 122 height 182
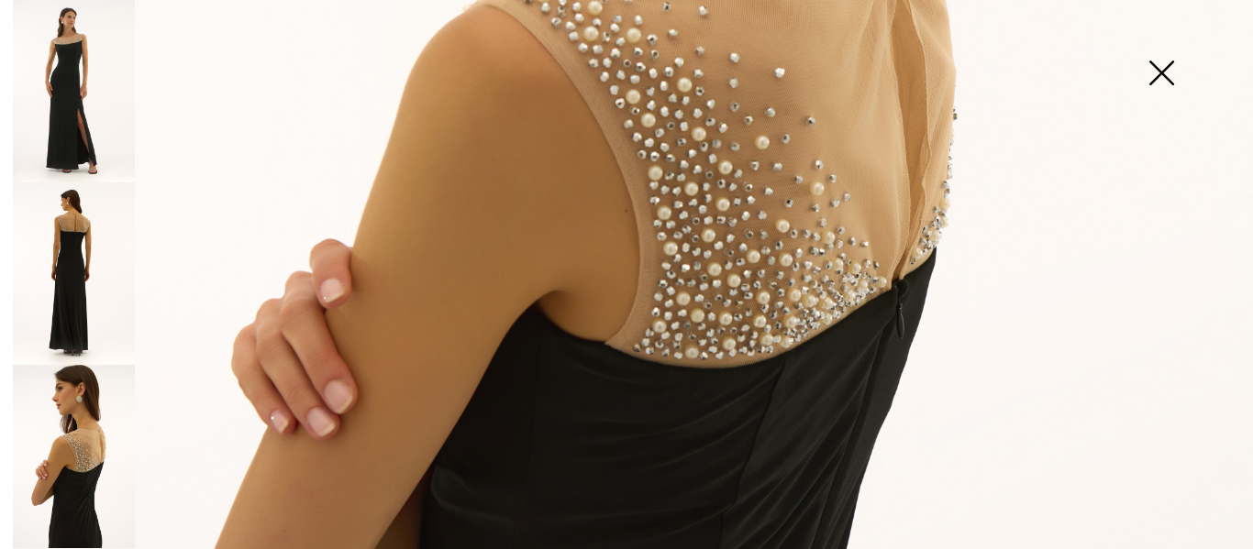
click at [91, 132] on img at bounding box center [74, 91] width 122 height 182
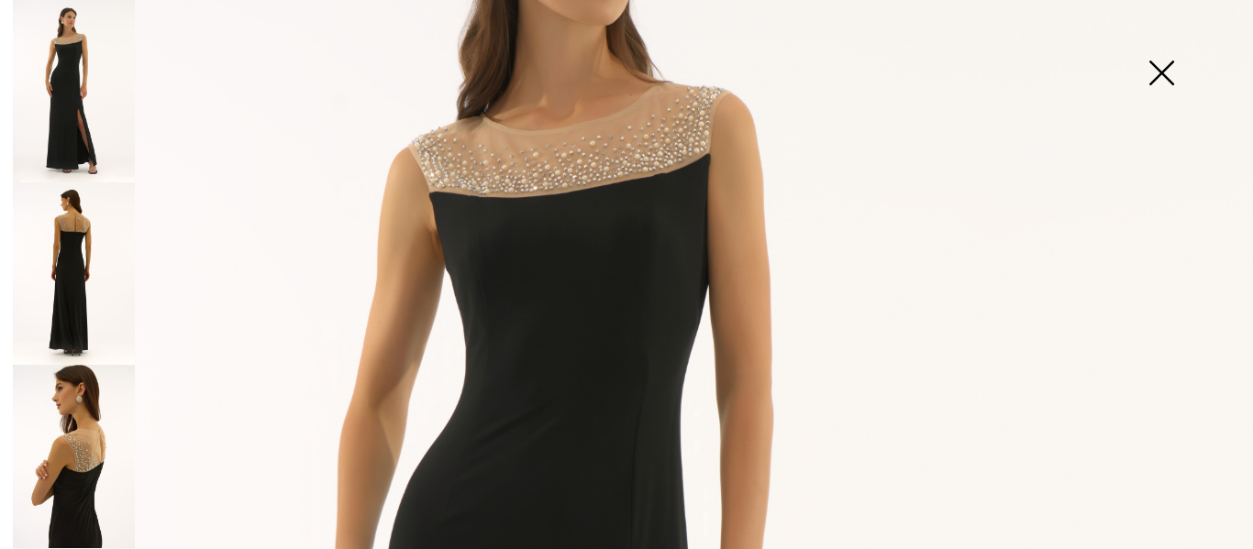
scroll to position [183, 0]
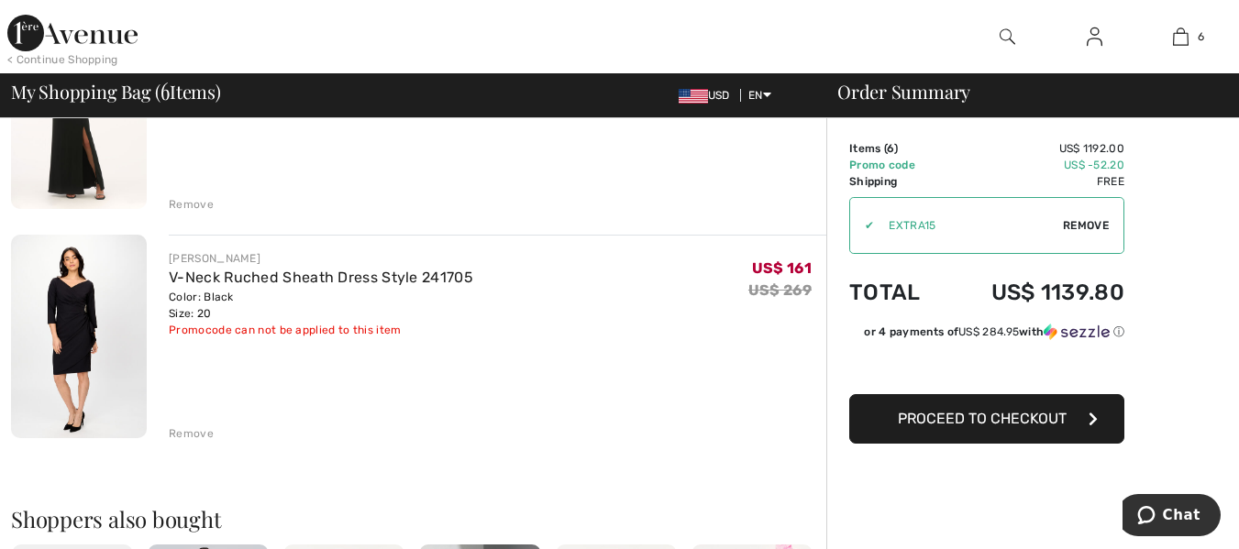
scroll to position [1192, 0]
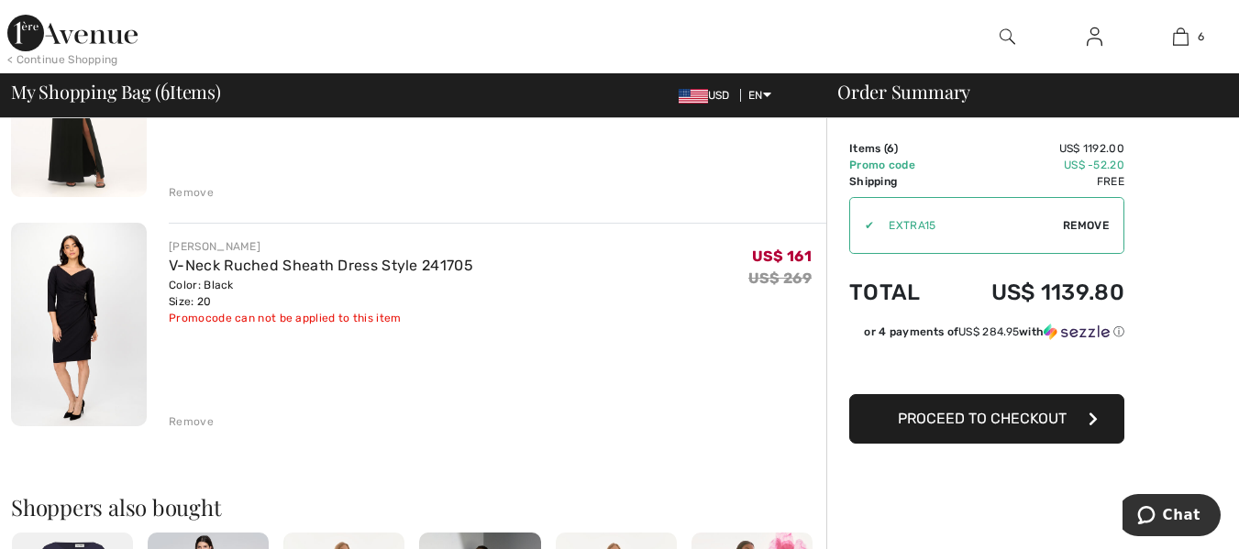
click at [126, 338] on img at bounding box center [79, 325] width 136 height 204
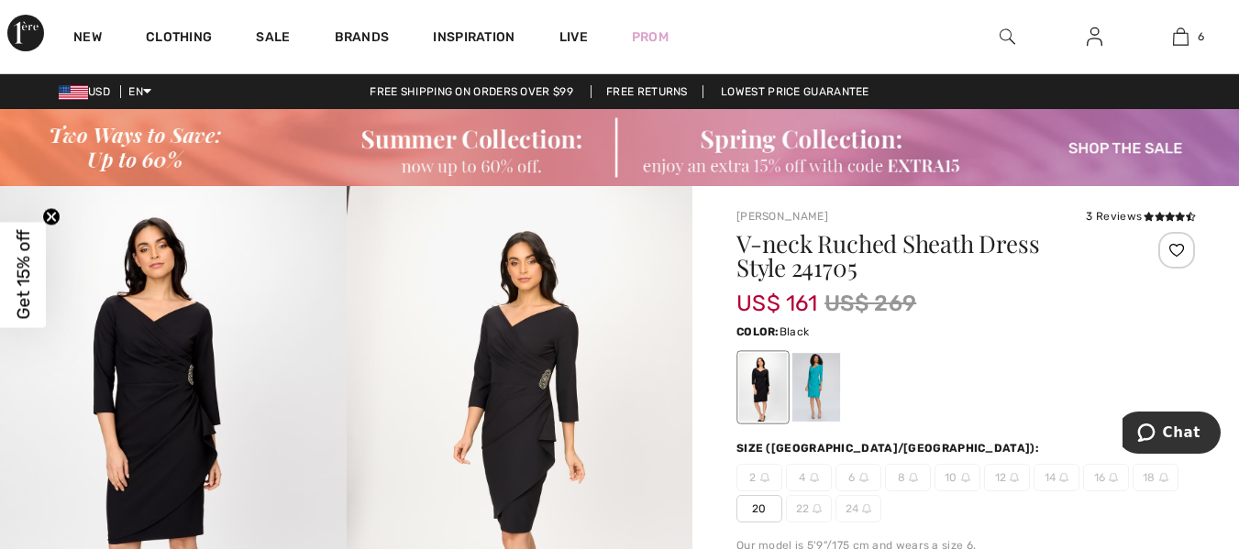
click at [473, 405] on img at bounding box center [520, 445] width 347 height 519
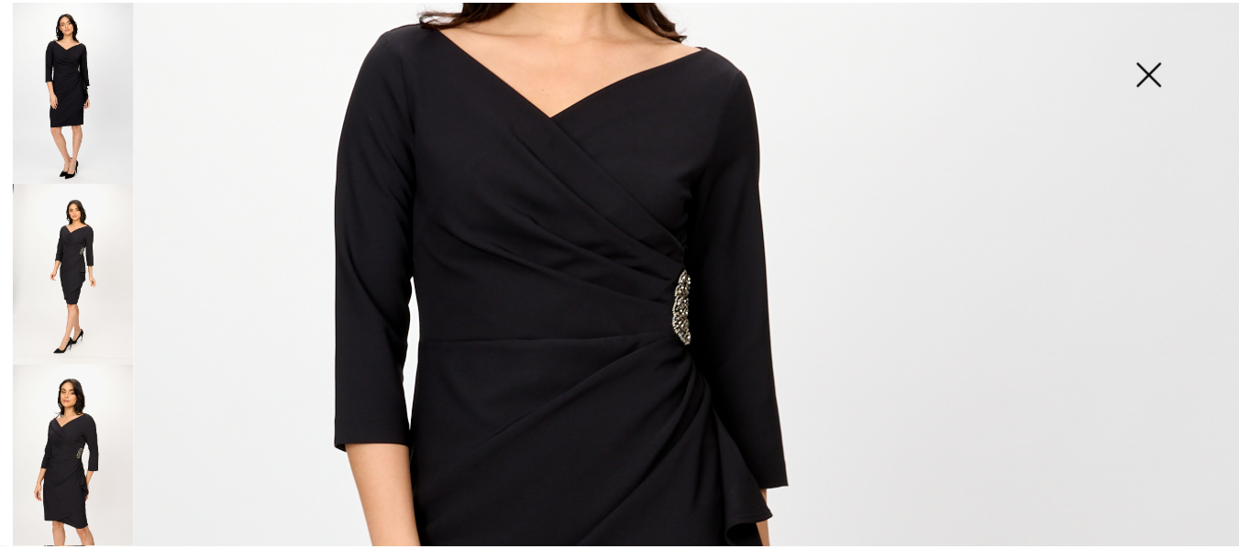
scroll to position [275, 0]
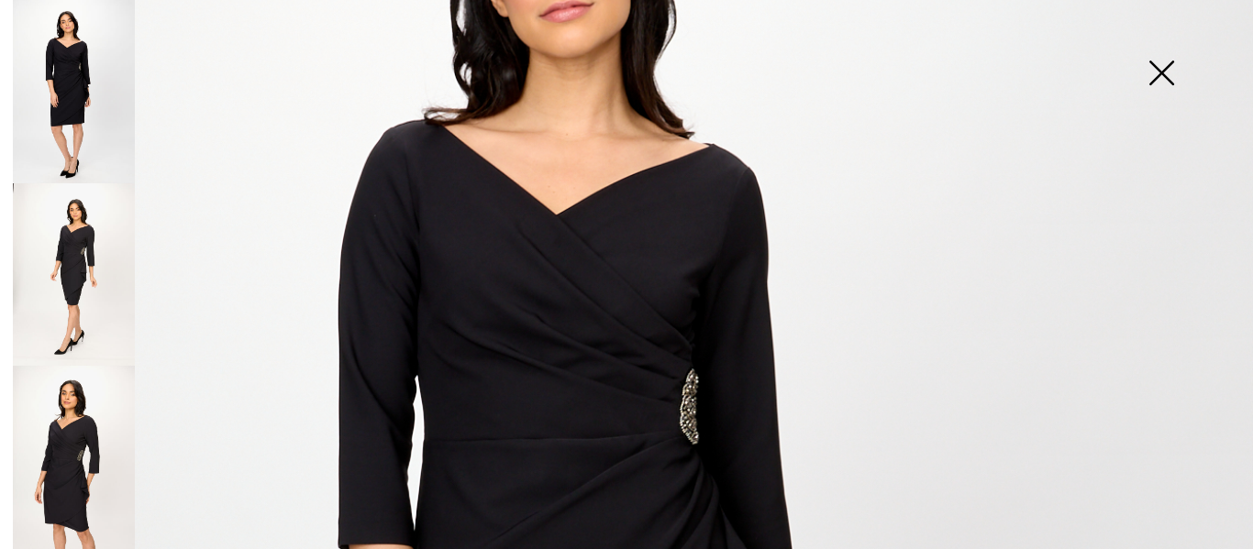
click at [111, 284] on img at bounding box center [74, 274] width 122 height 183
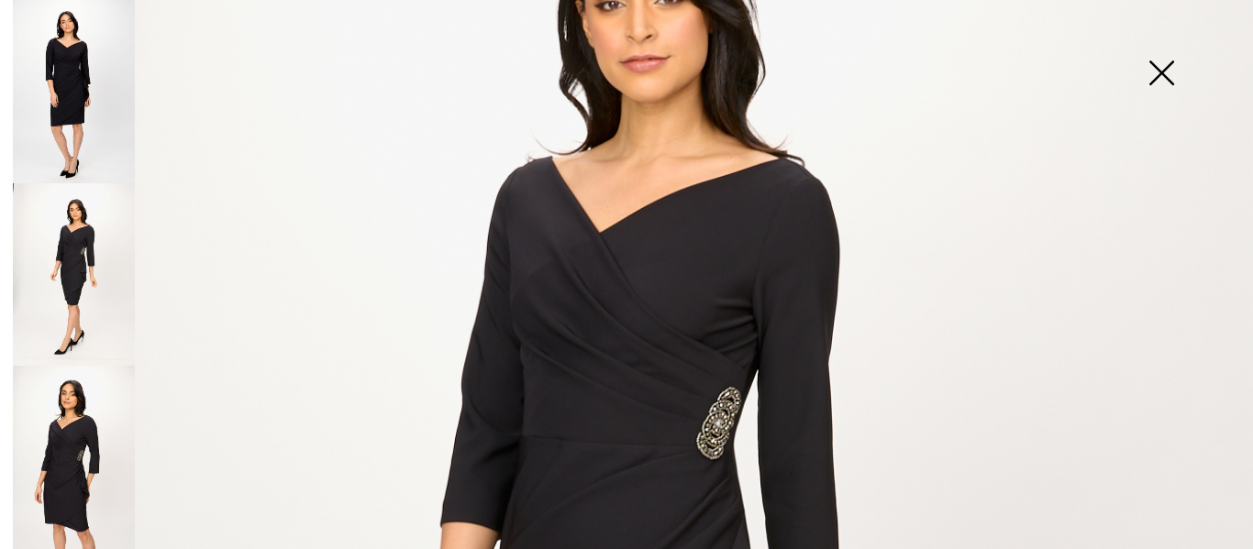
click at [116, 119] on img at bounding box center [74, 91] width 122 height 183
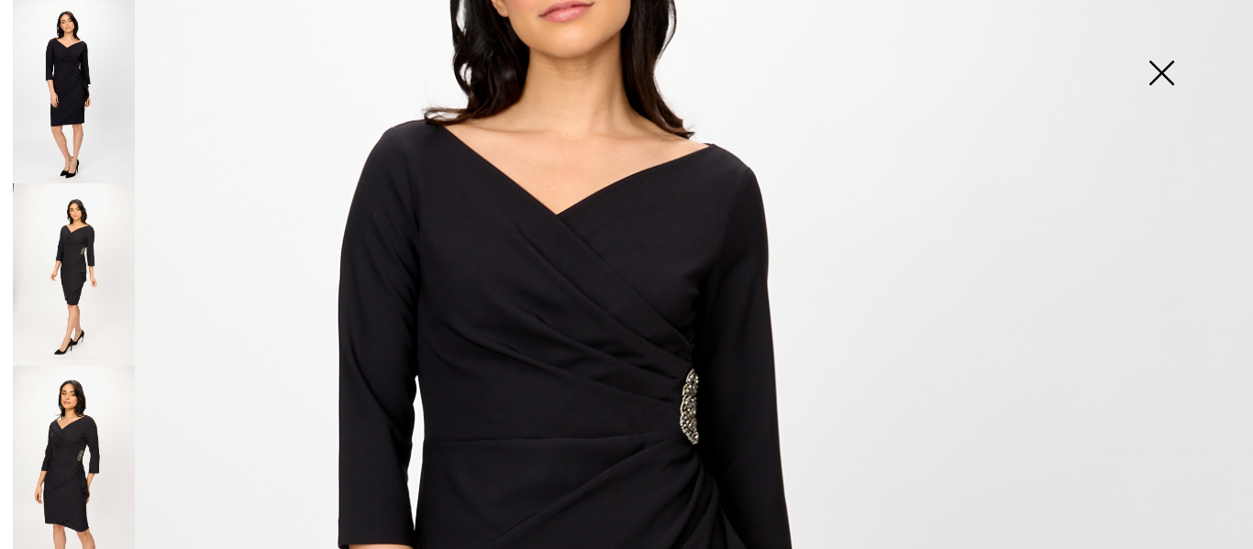
click at [1154, 79] on img at bounding box center [1161, 75] width 92 height 94
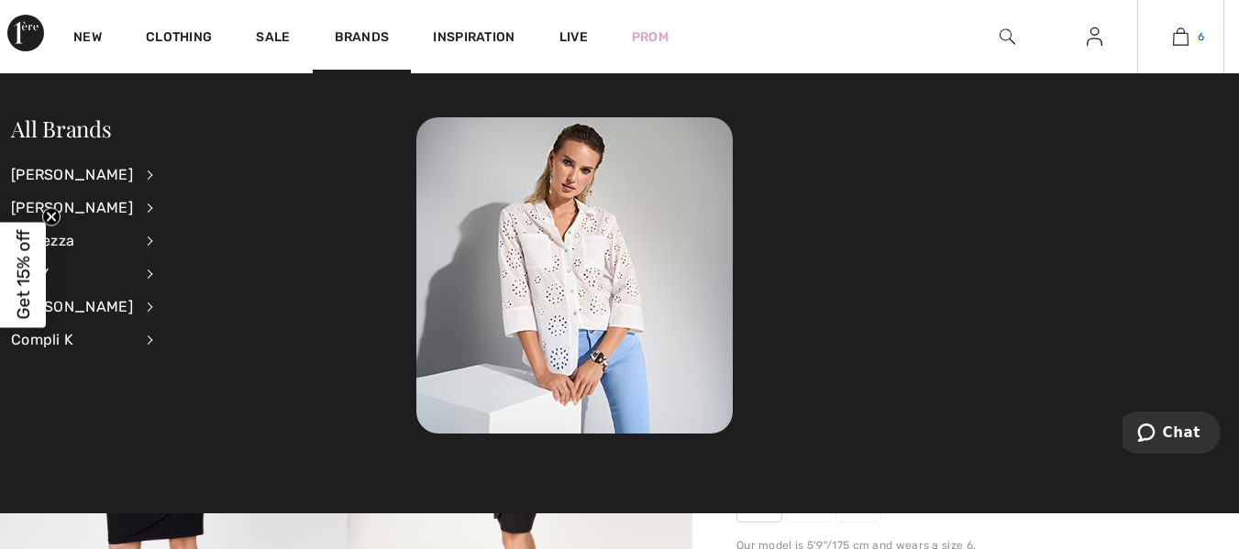
click at [1187, 39] on img at bounding box center [1181, 37] width 16 height 22
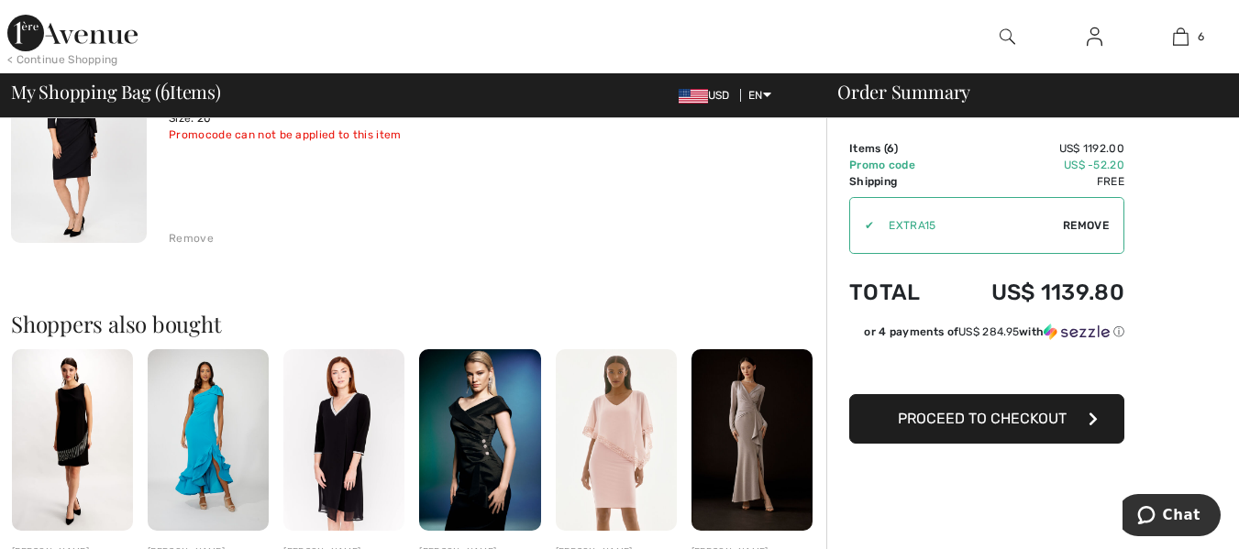
scroll to position [1467, 0]
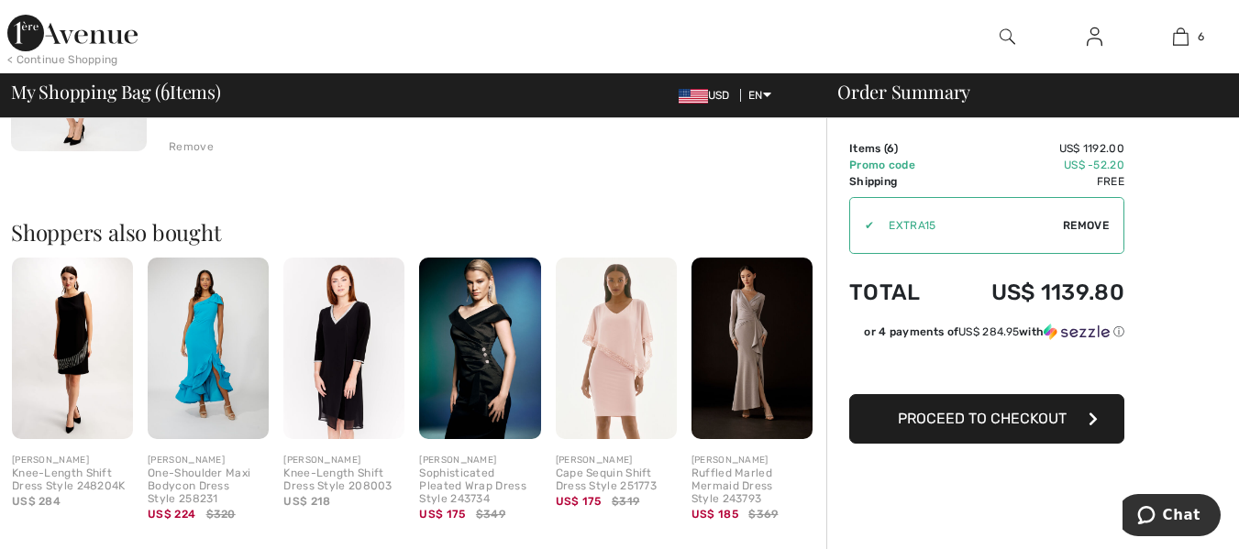
click at [60, 354] on img at bounding box center [72, 349] width 121 height 182
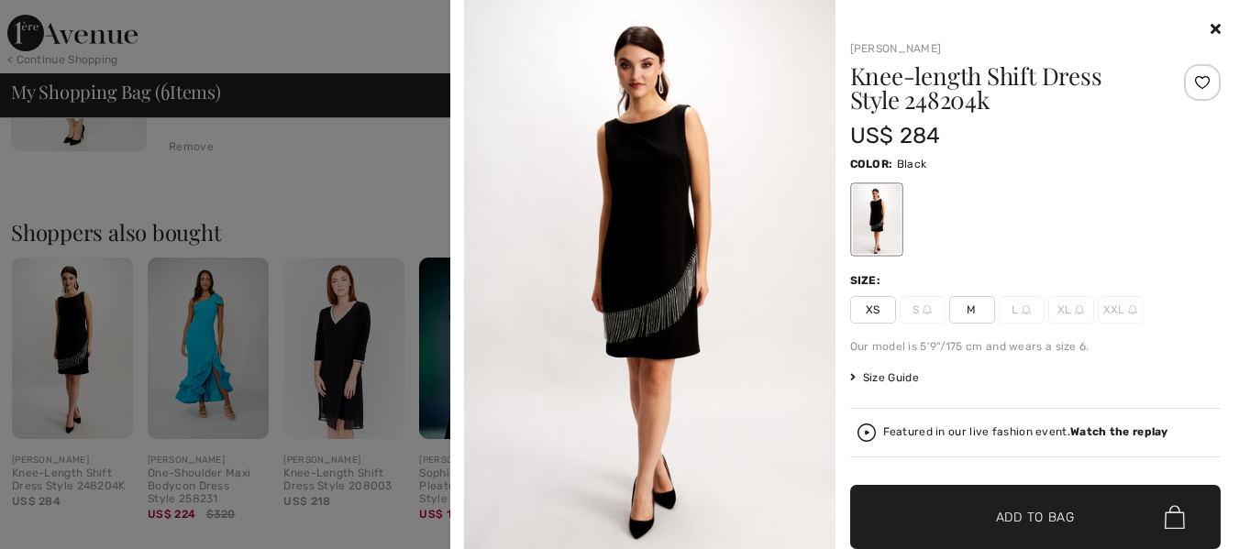
click at [1210, 24] on icon at bounding box center [1215, 28] width 10 height 15
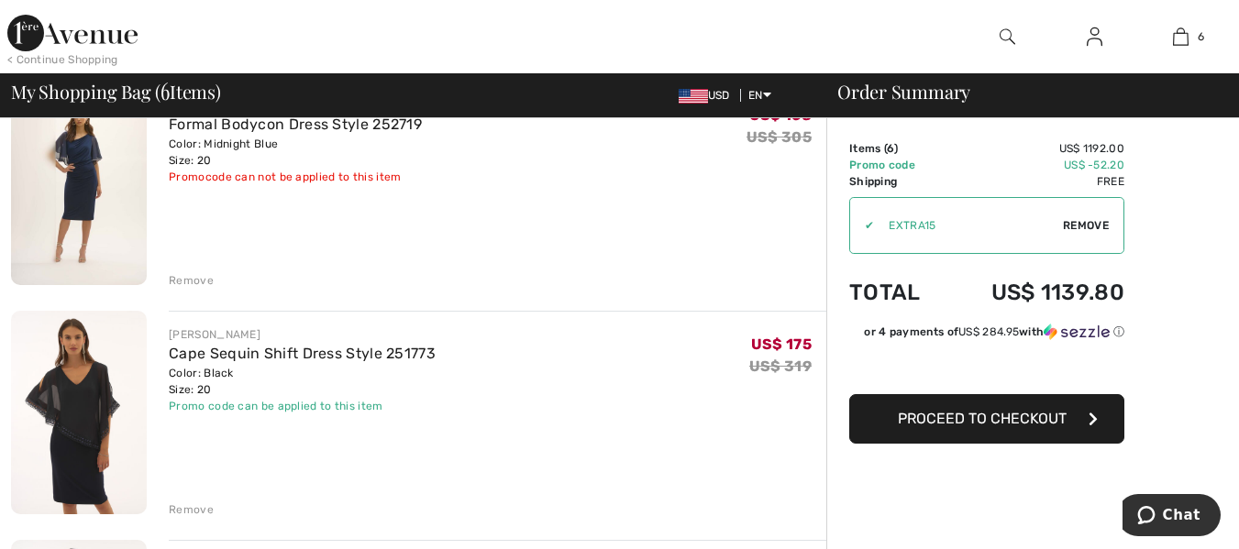
scroll to position [367, 0]
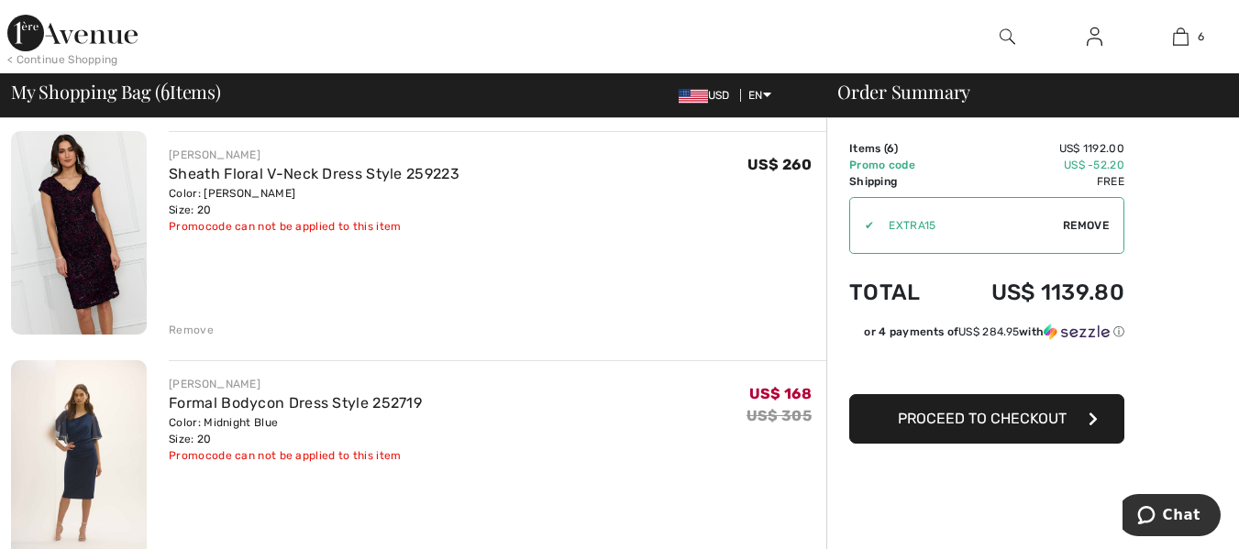
click at [1002, 419] on span "Proceed to Checkout" at bounding box center [982, 418] width 169 height 17
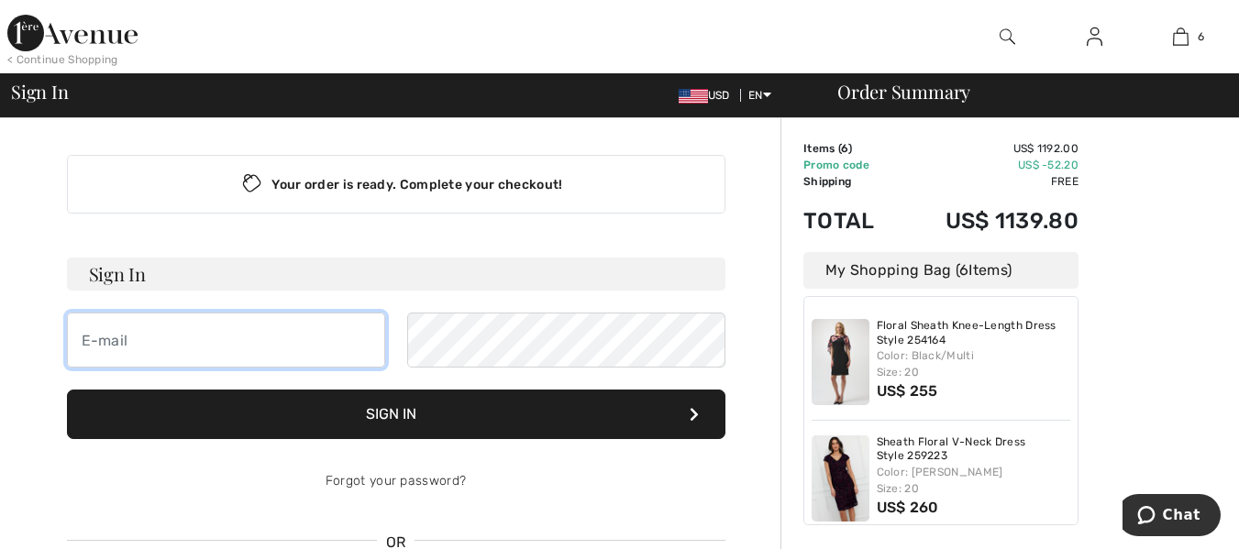
type input "[EMAIL_ADDRESS][DOMAIN_NAME]"
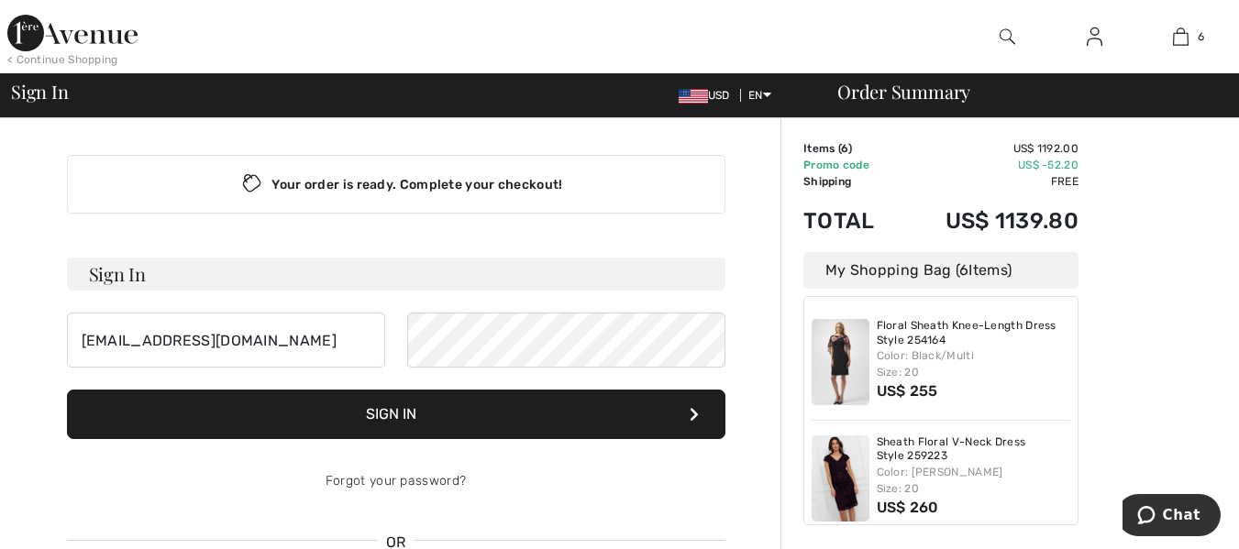
click at [494, 425] on button "Sign In" at bounding box center [396, 415] width 658 height 50
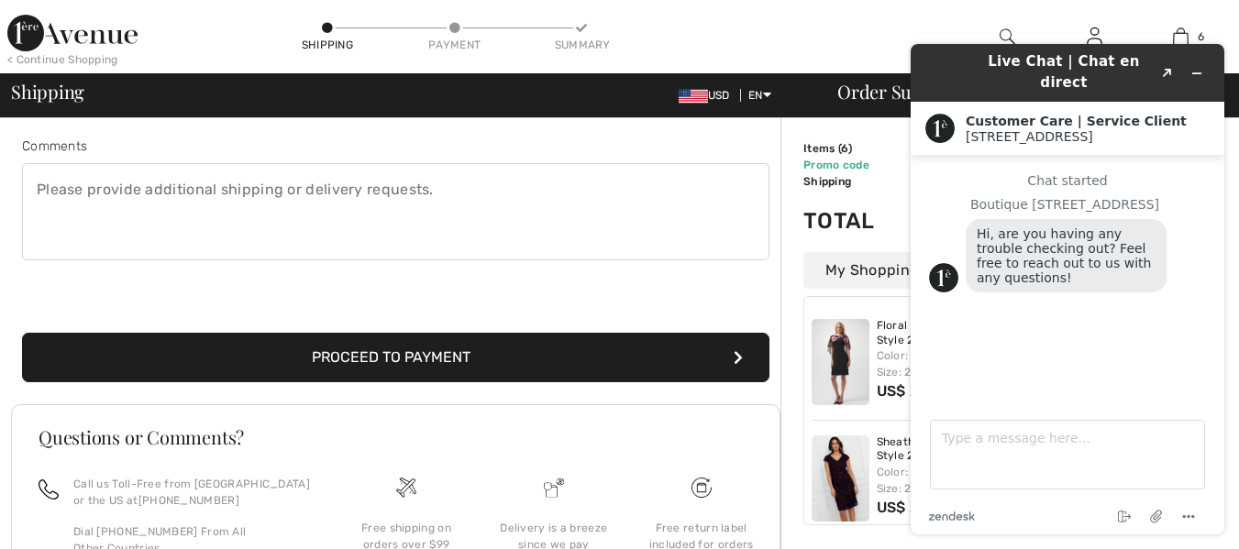
scroll to position [569, 0]
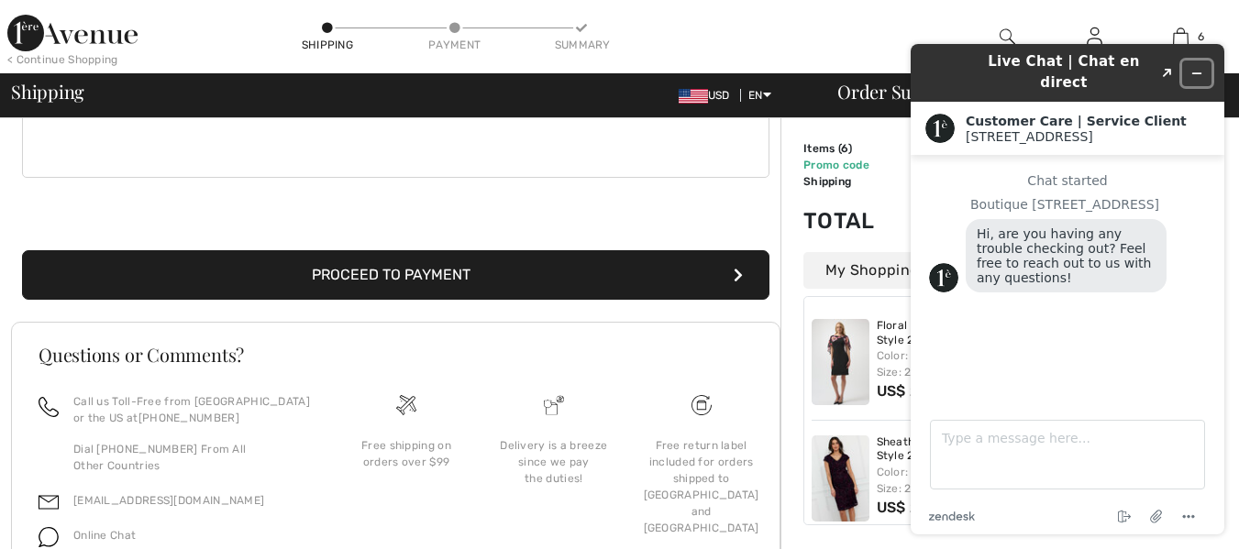
click at [1196, 67] on icon "Minimize widget" at bounding box center [1196, 73] width 13 height 13
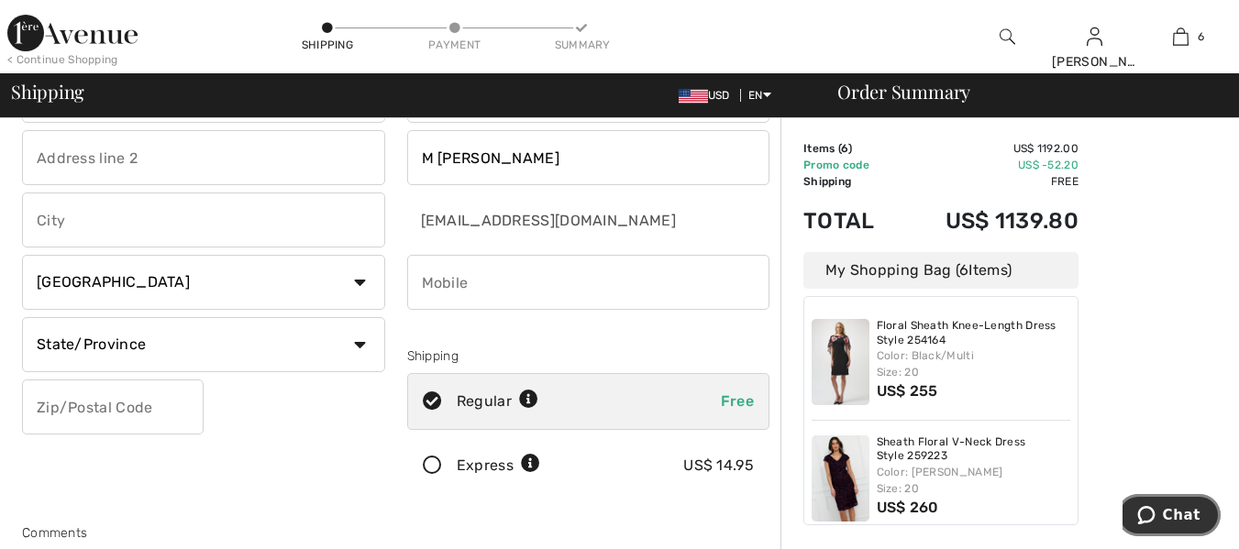
scroll to position [0, 0]
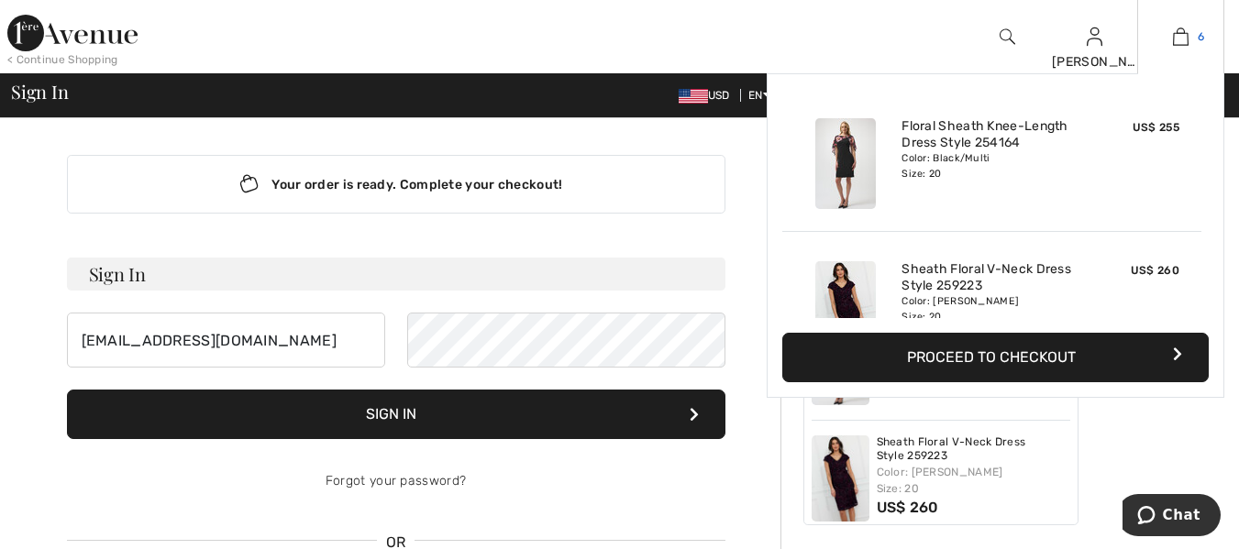
click at [1178, 39] on img at bounding box center [1181, 37] width 16 height 22
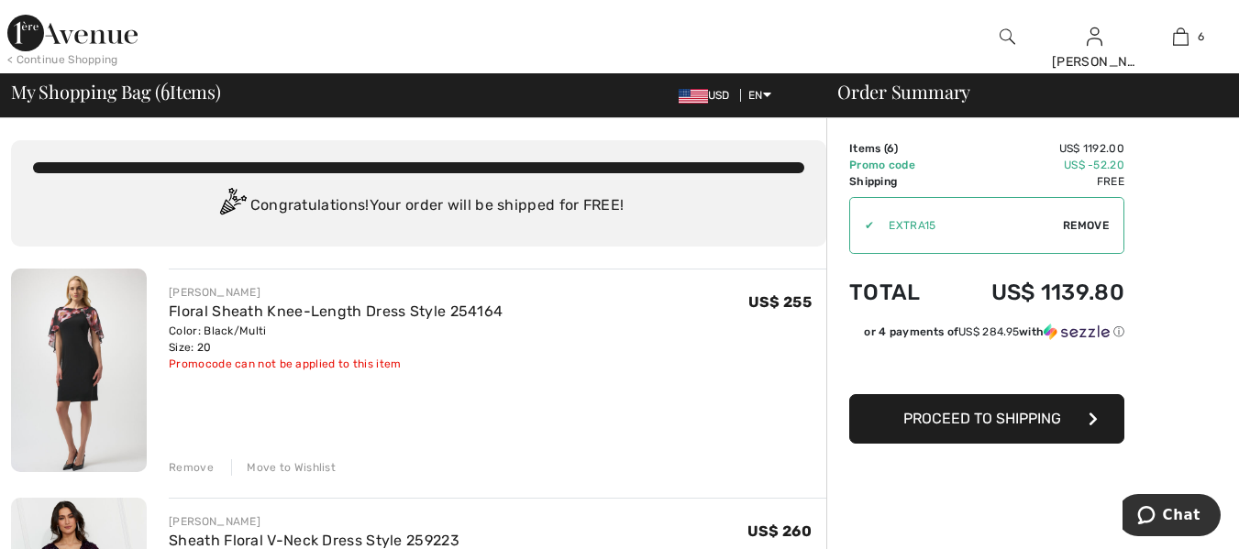
click at [118, 345] on img at bounding box center [79, 371] width 136 height 204
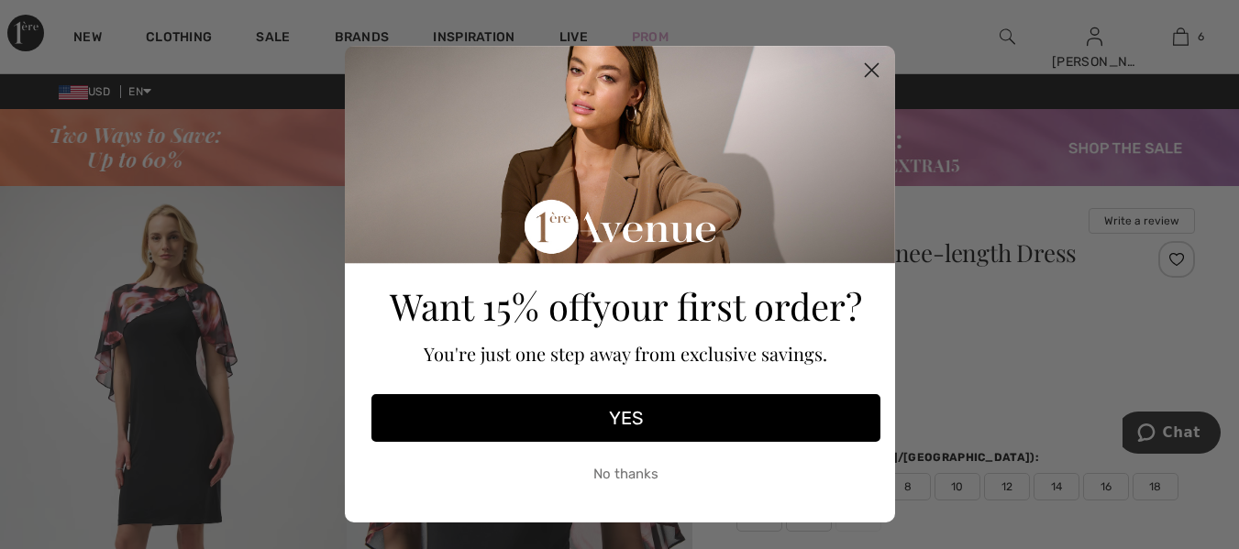
click at [865, 66] on circle "Close dialog" at bounding box center [871, 70] width 30 height 30
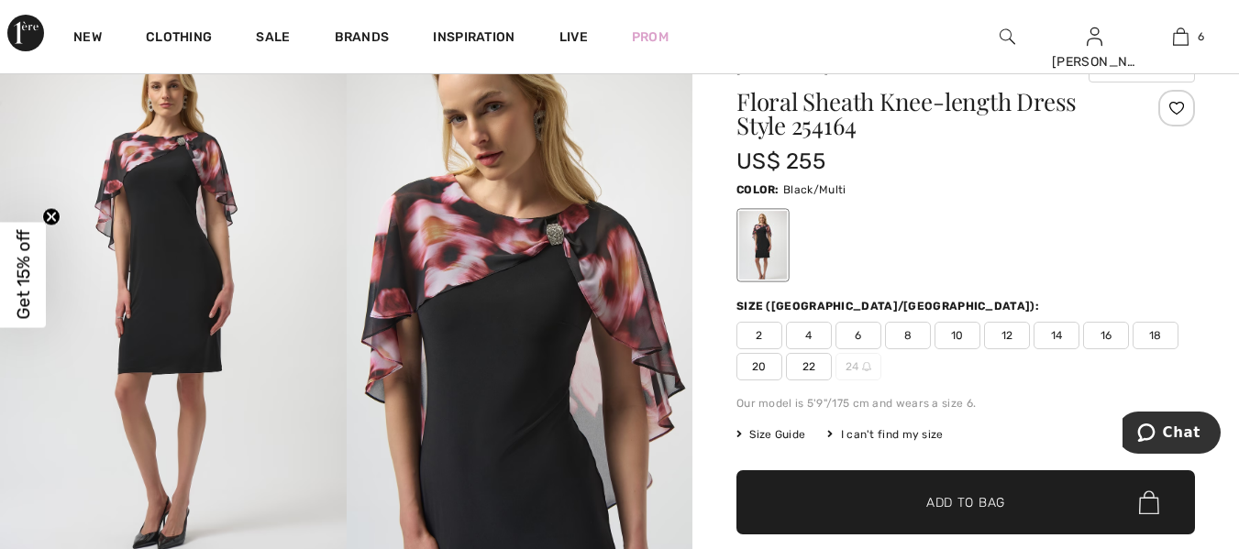
scroll to position [183, 0]
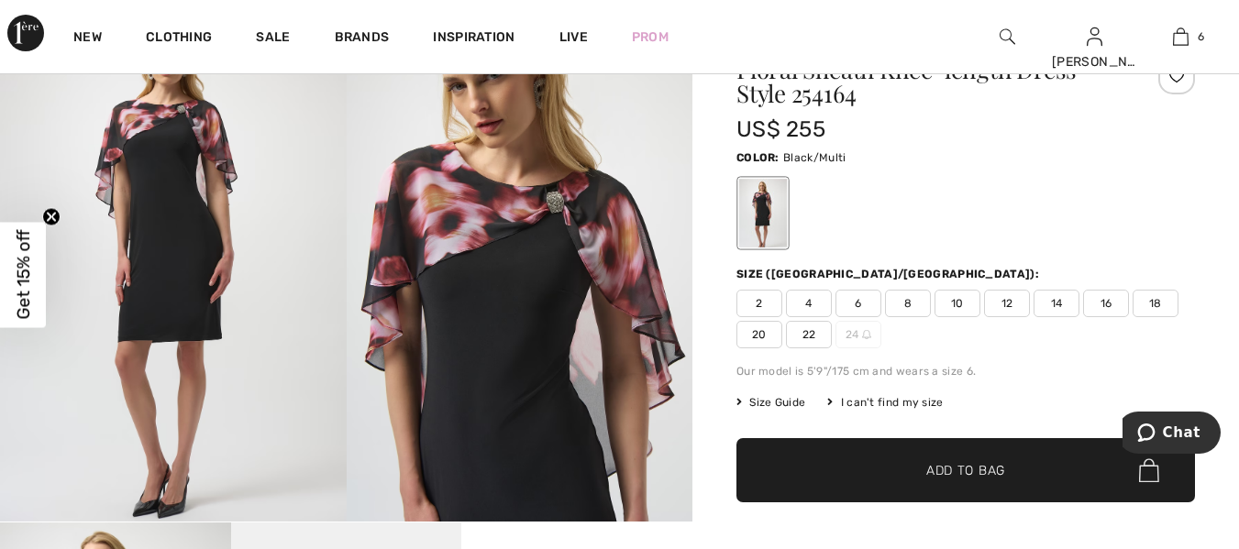
click at [776, 220] on div at bounding box center [763, 214] width 48 height 69
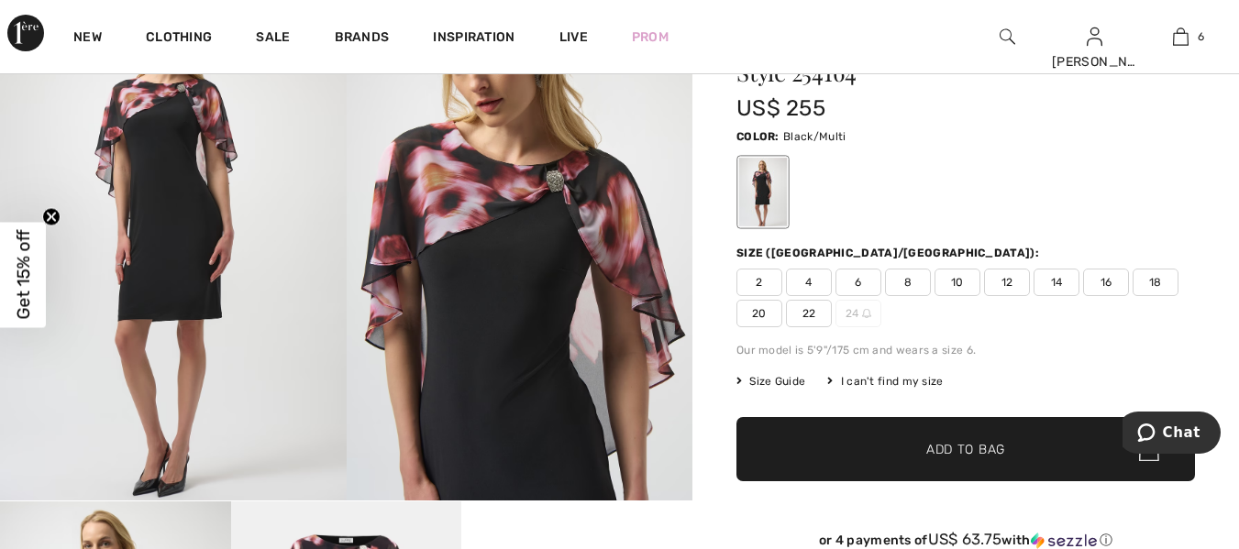
scroll to position [0, 0]
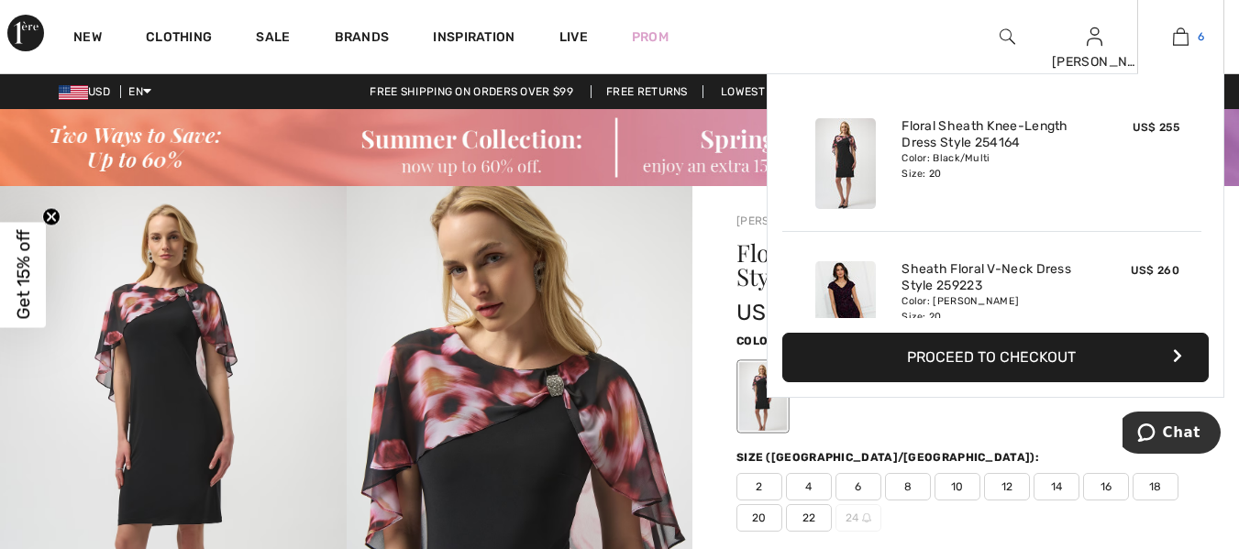
click at [1182, 39] on img at bounding box center [1181, 37] width 16 height 22
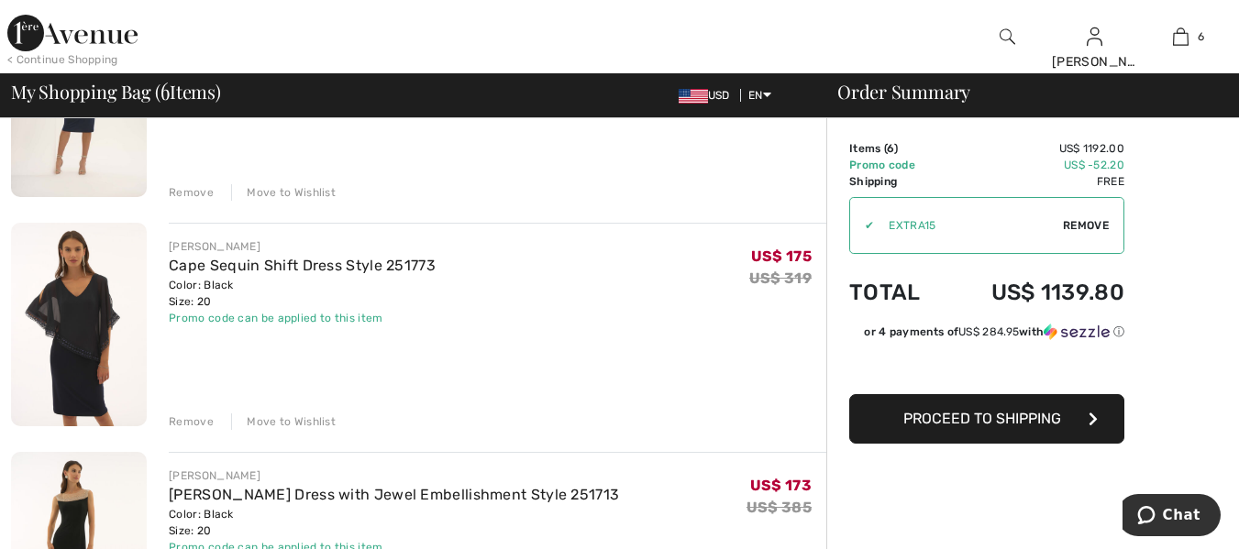
scroll to position [825, 0]
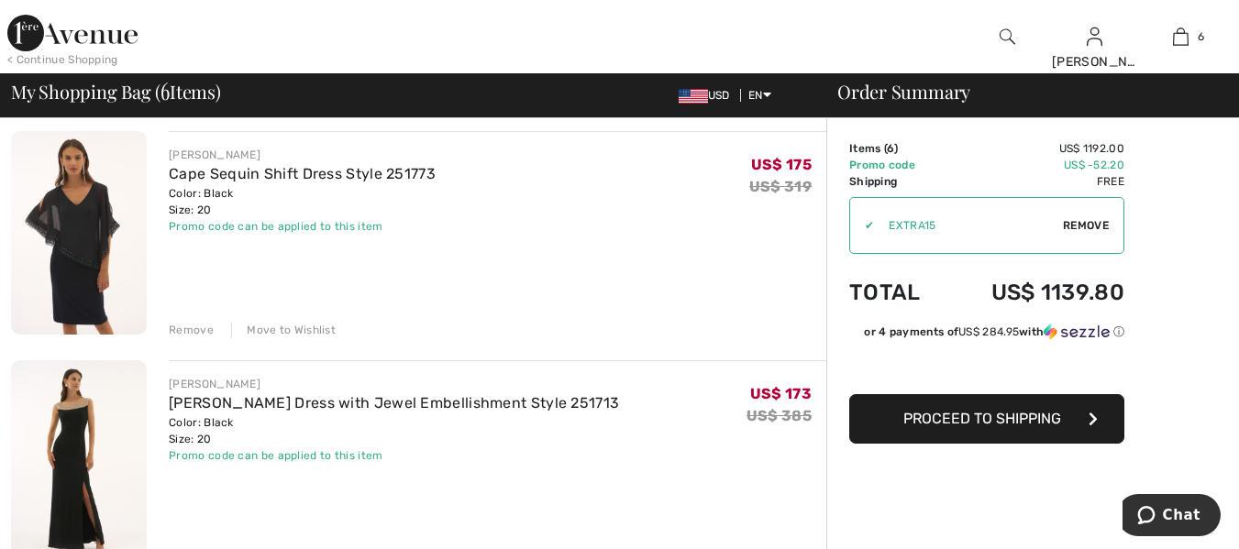
click at [123, 217] on img at bounding box center [79, 233] width 136 height 204
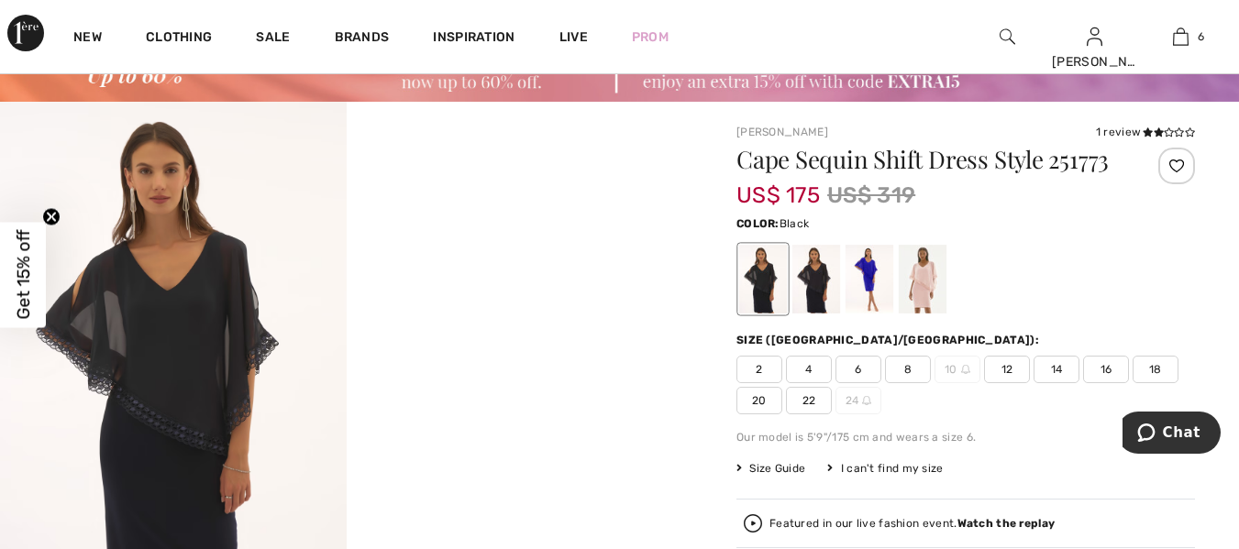
scroll to position [183, 0]
